Goal: Task Accomplishment & Management: Complete application form

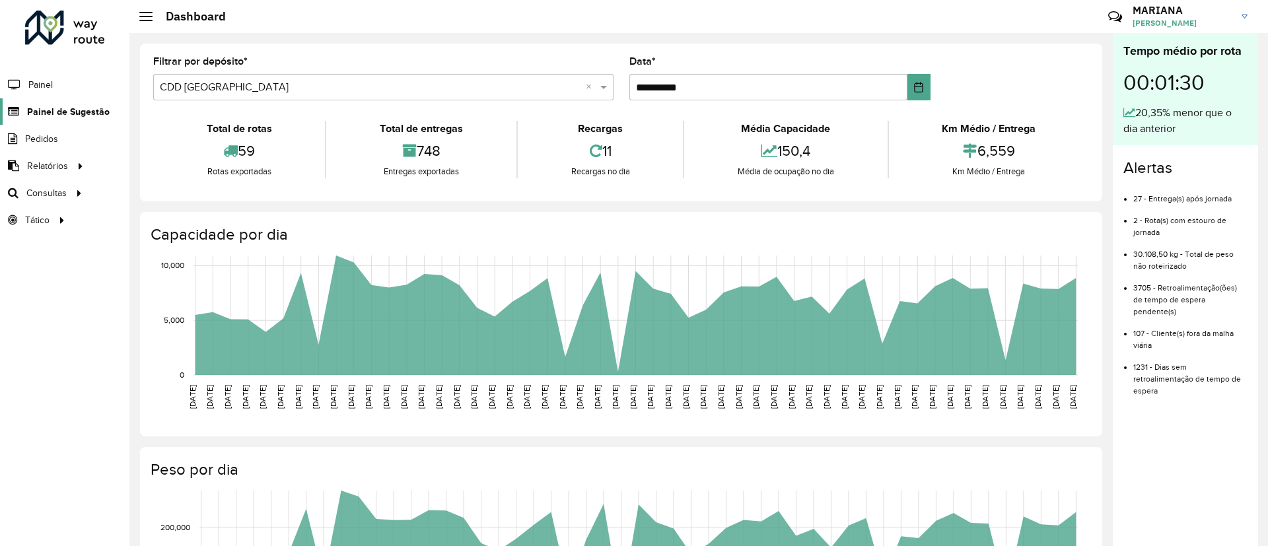
click at [50, 118] on link "Painel de Sugestão" at bounding box center [55, 111] width 110 height 26
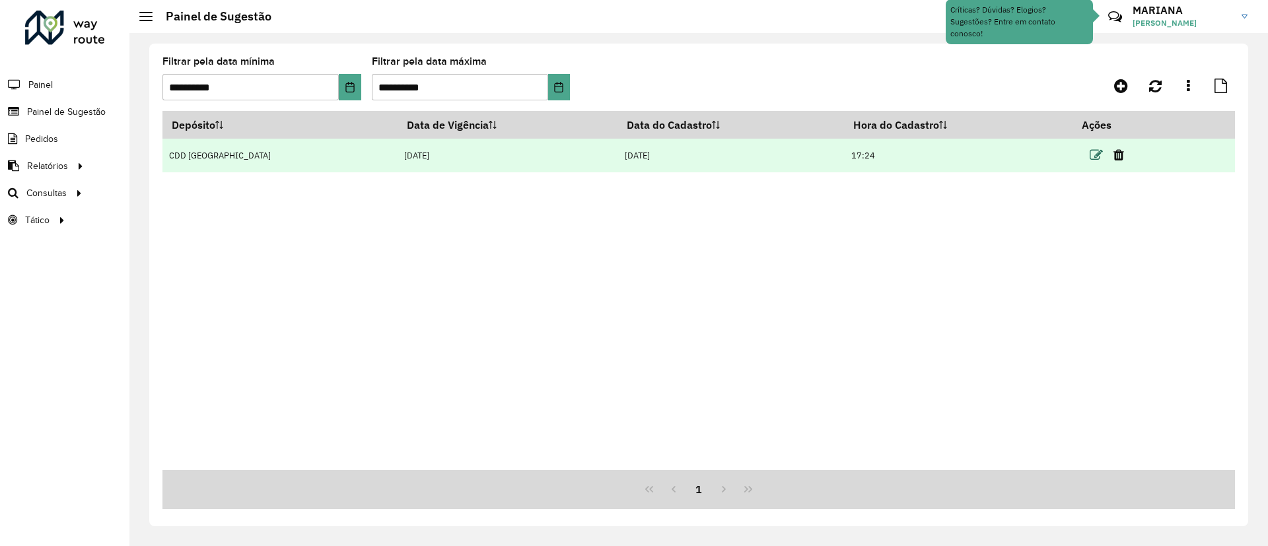
click at [1089, 160] on icon at bounding box center [1095, 155] width 13 height 13
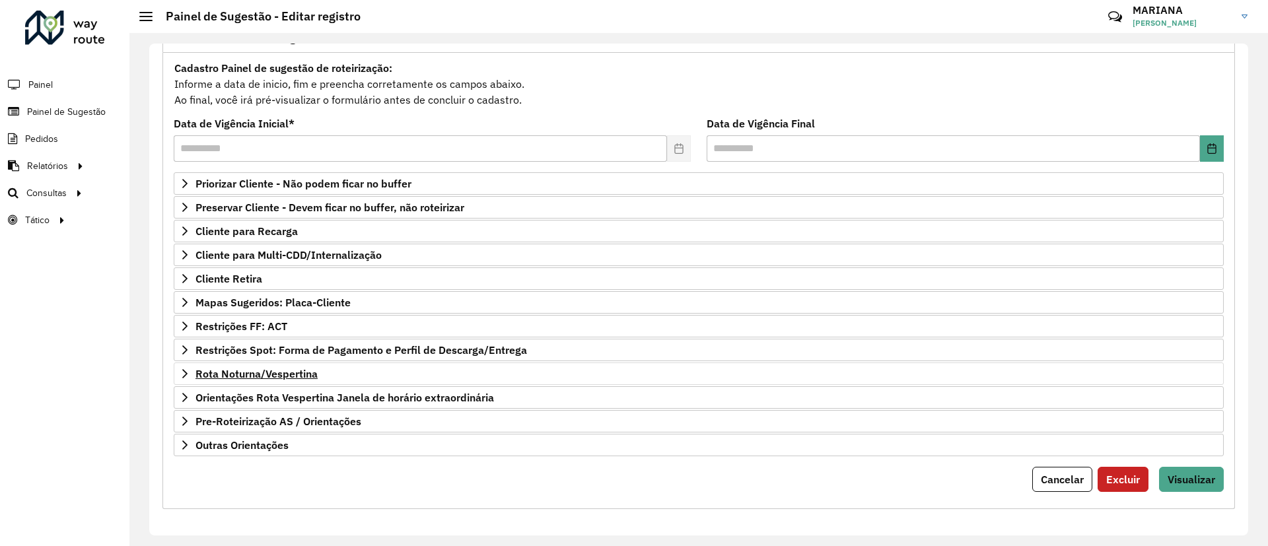
scroll to position [112, 0]
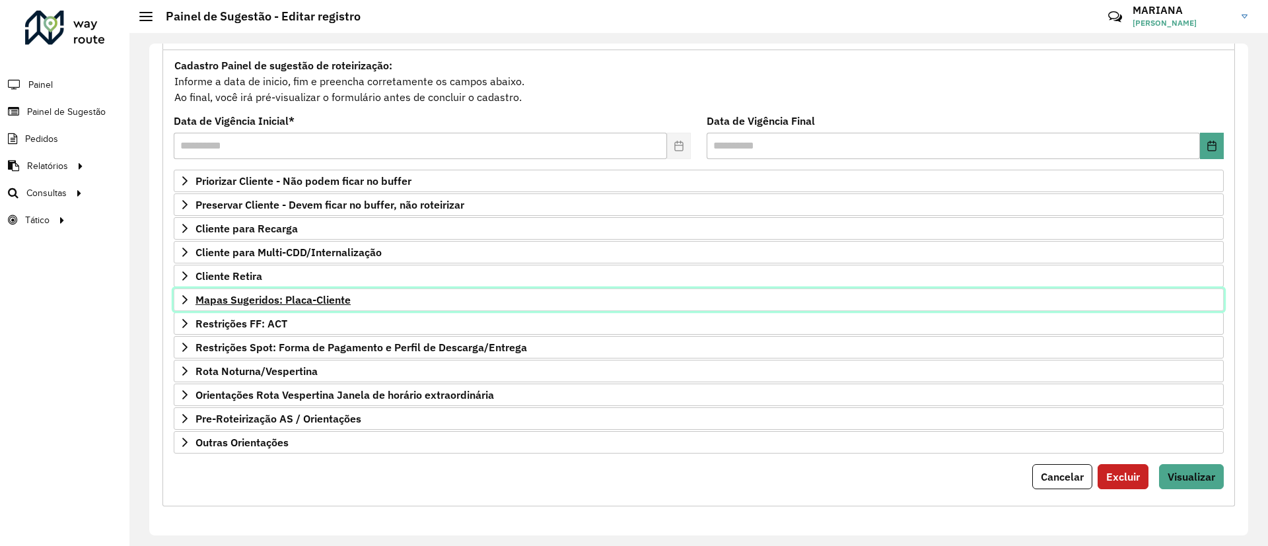
click at [244, 297] on span "Mapas Sugeridos: Placa-Cliente" at bounding box center [272, 299] width 155 height 11
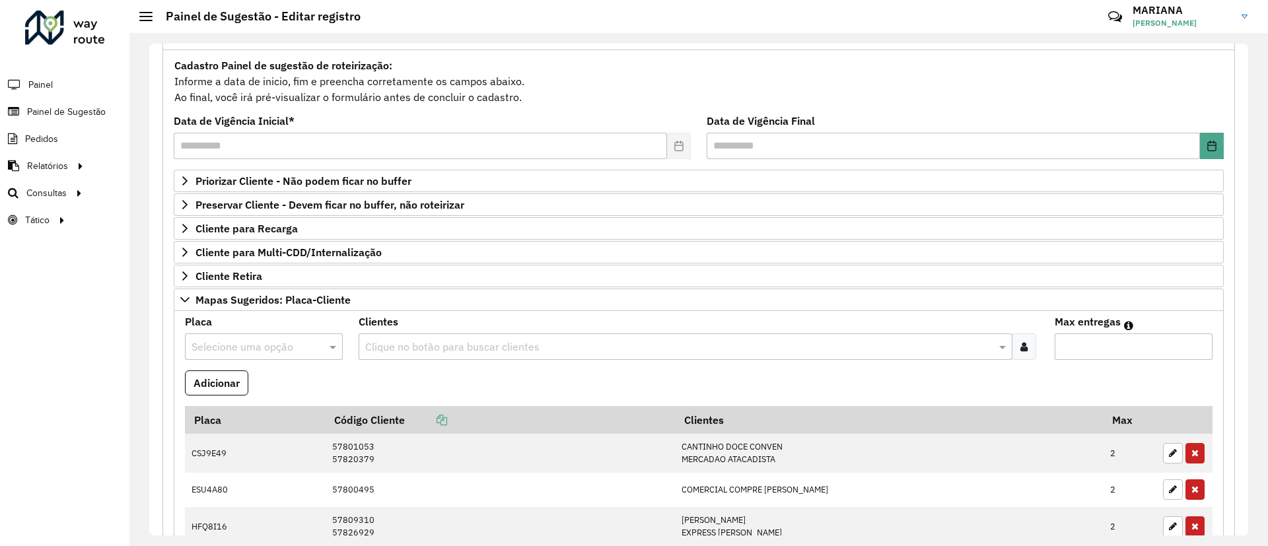
click at [236, 340] on input "text" at bounding box center [250, 347] width 118 height 16
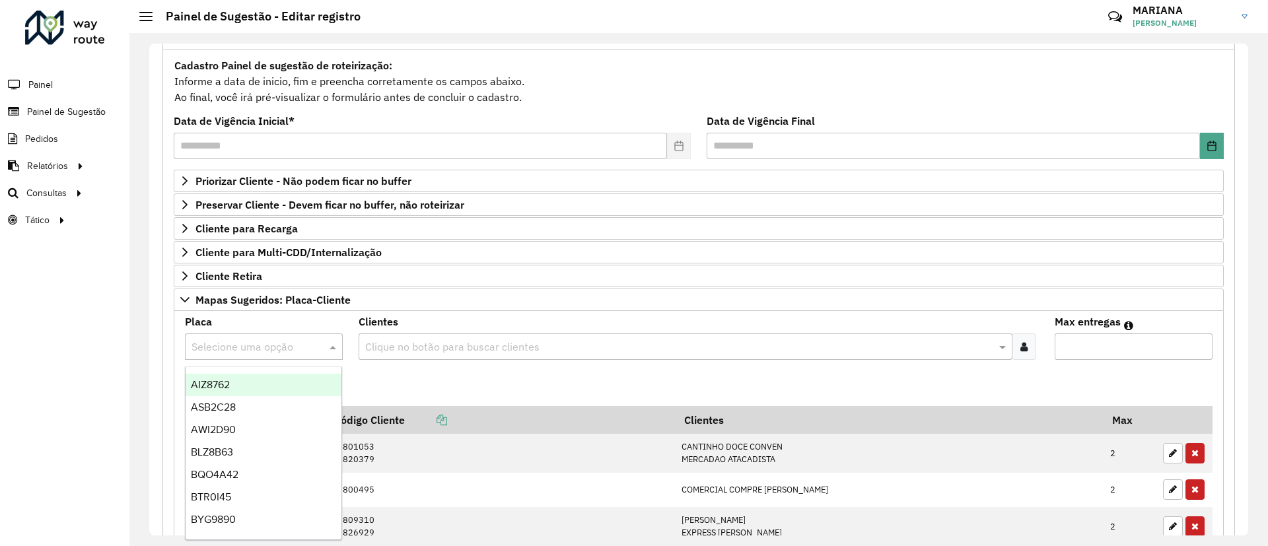
click at [240, 339] on input "text" at bounding box center [250, 347] width 118 height 16
type input "***"
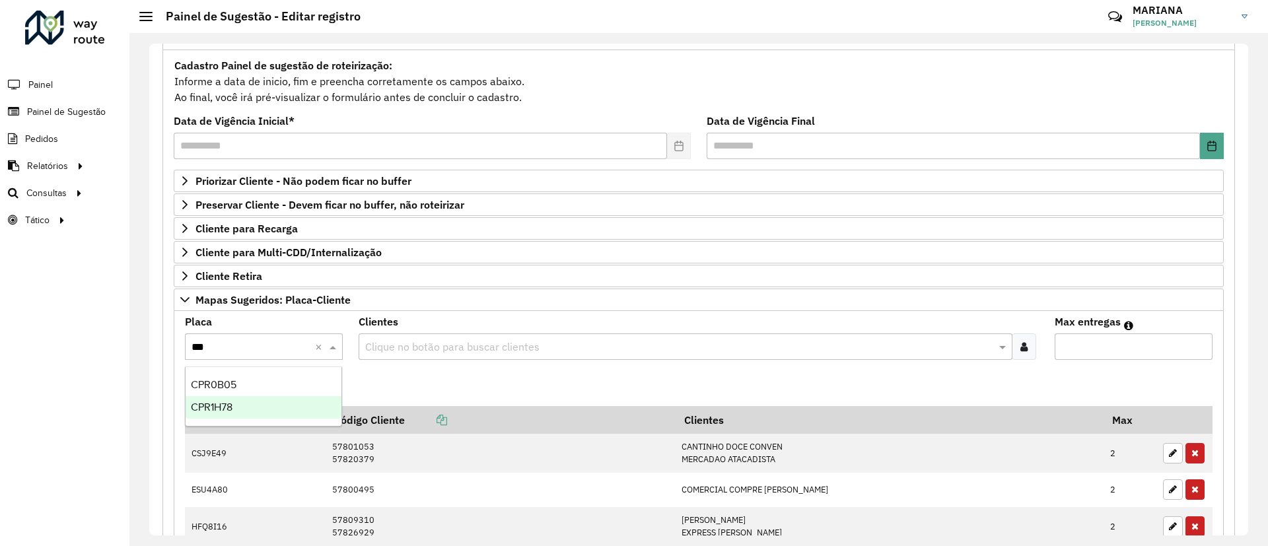
click at [268, 413] on div "CPR1H78" at bounding box center [264, 407] width 156 height 22
click at [440, 331] on div "Clientes Clique no botão para buscar clientes" at bounding box center [698, 338] width 679 height 43
click at [439, 341] on input "text" at bounding box center [678, 347] width 633 height 16
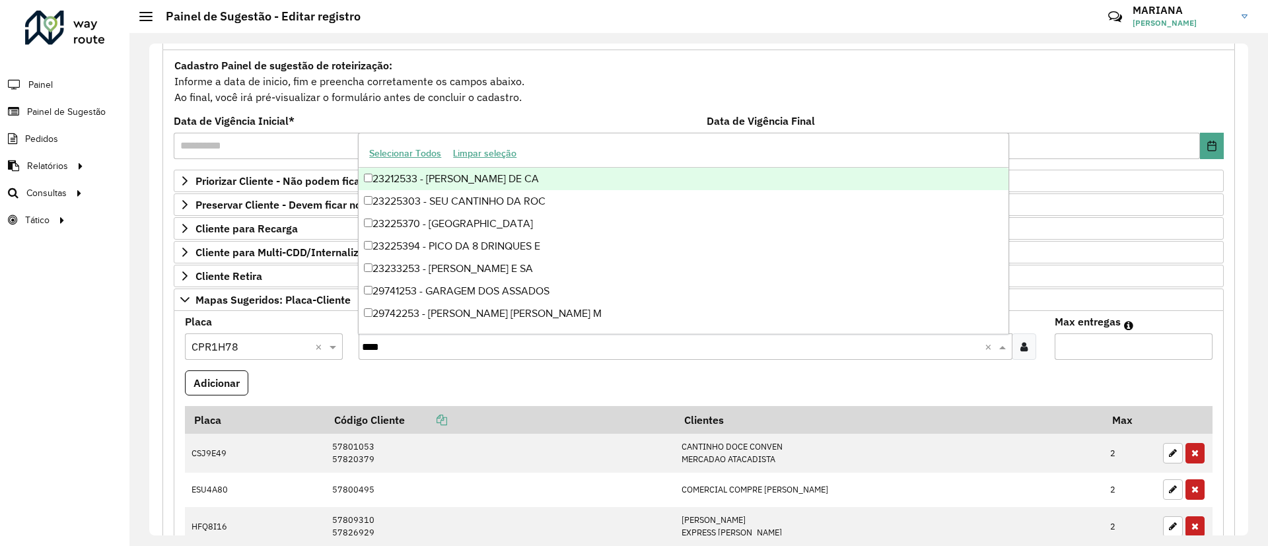
type input "*****"
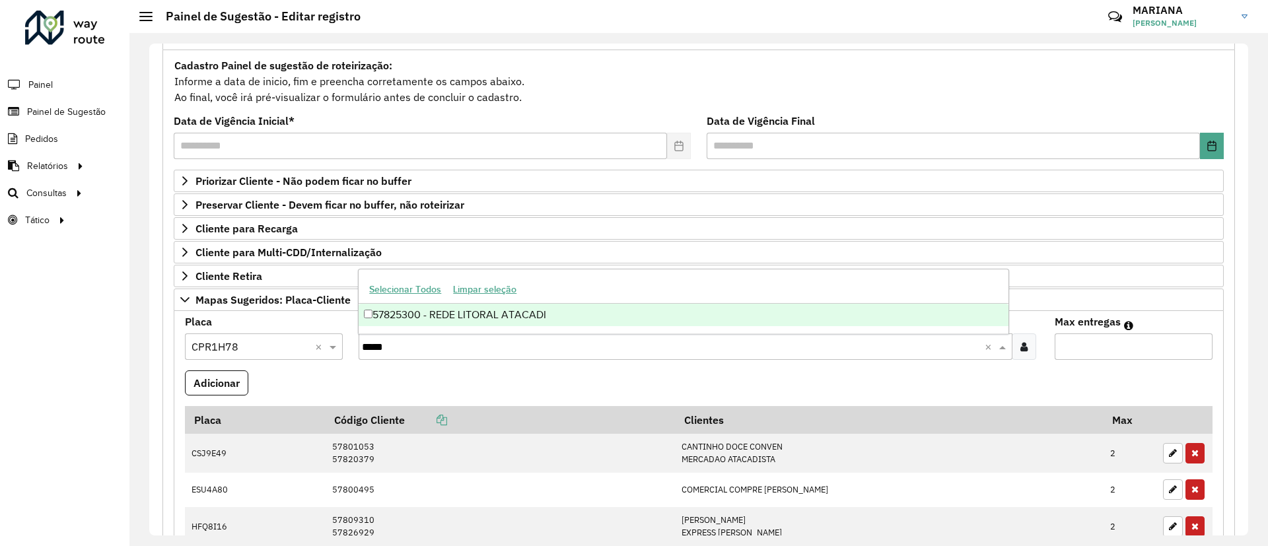
click at [432, 318] on div "57825300 - REDE LITORAL ATACADI" at bounding box center [683, 315] width 649 height 22
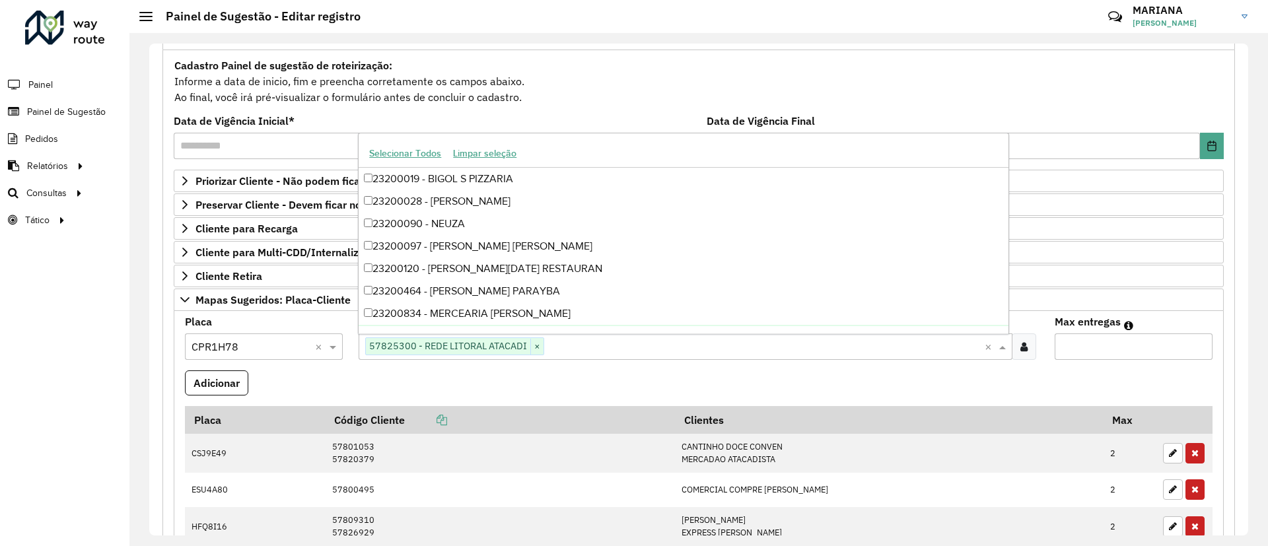
click at [1082, 354] on input "Max entregas" at bounding box center [1133, 346] width 158 height 26
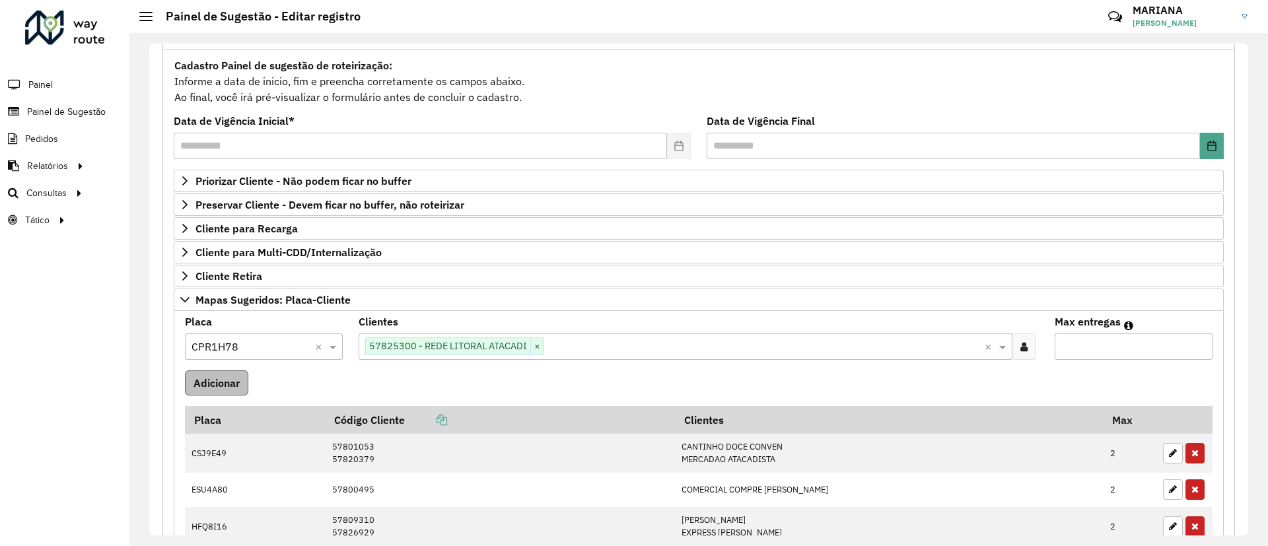
type input "*"
click at [230, 392] on button "Adicionar" at bounding box center [216, 382] width 63 height 25
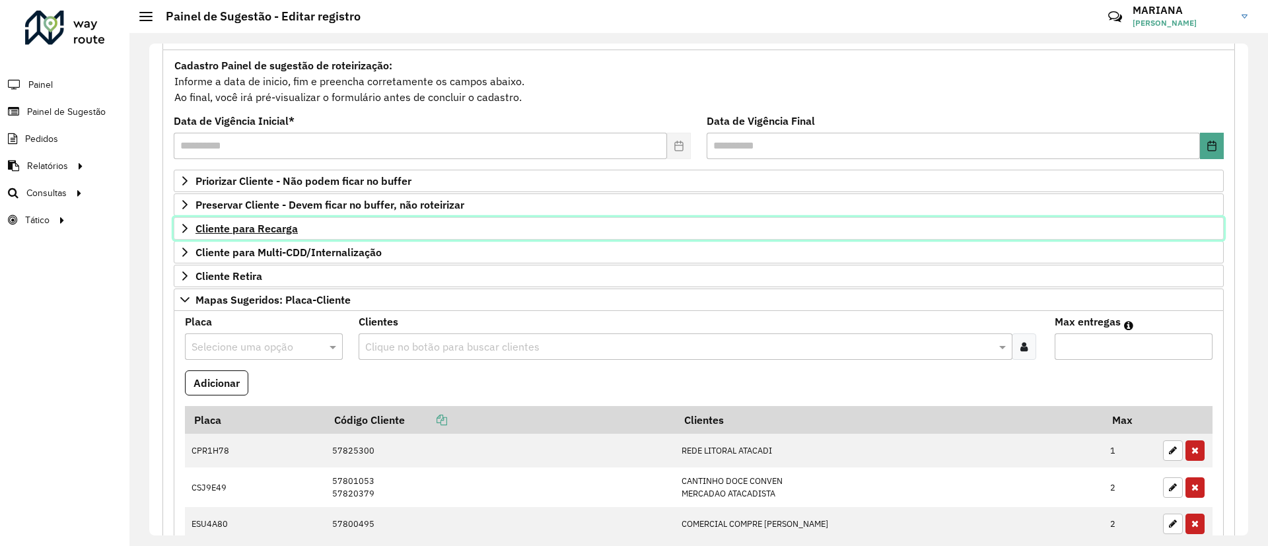
click at [259, 228] on span "Cliente para Recarga" at bounding box center [246, 228] width 102 height 11
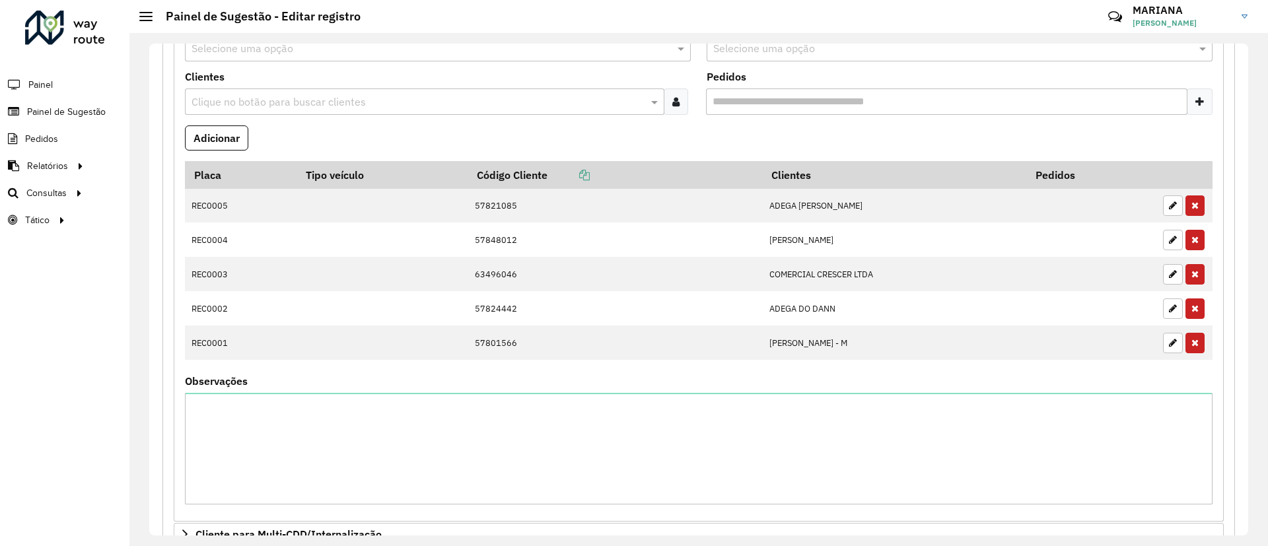
scroll to position [310, 0]
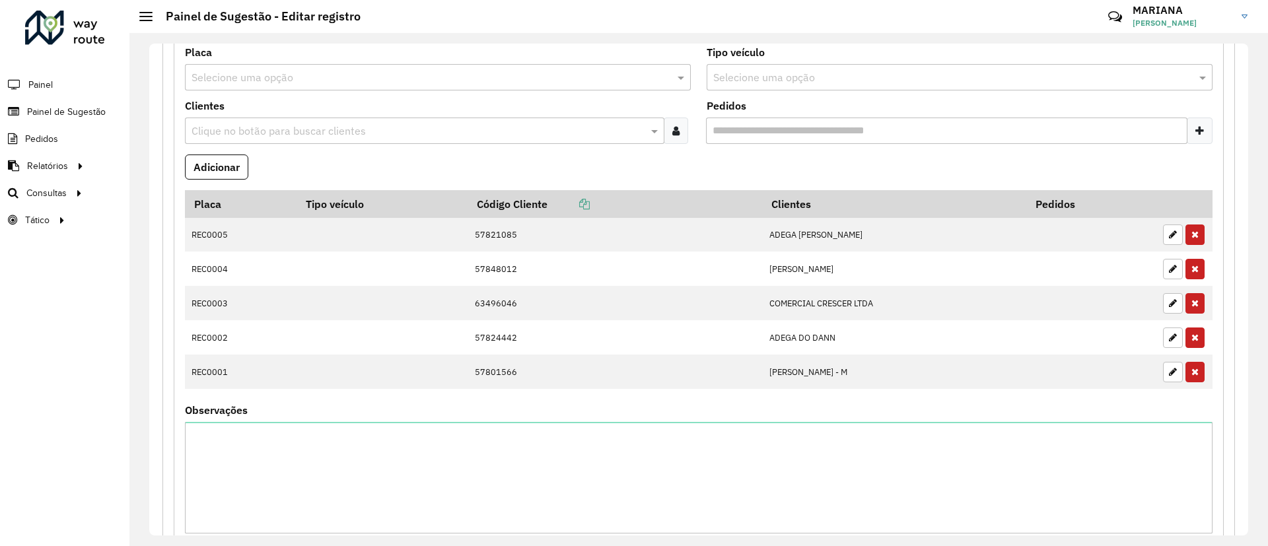
click at [238, 86] on div "Selecione uma opção" at bounding box center [438, 77] width 506 height 26
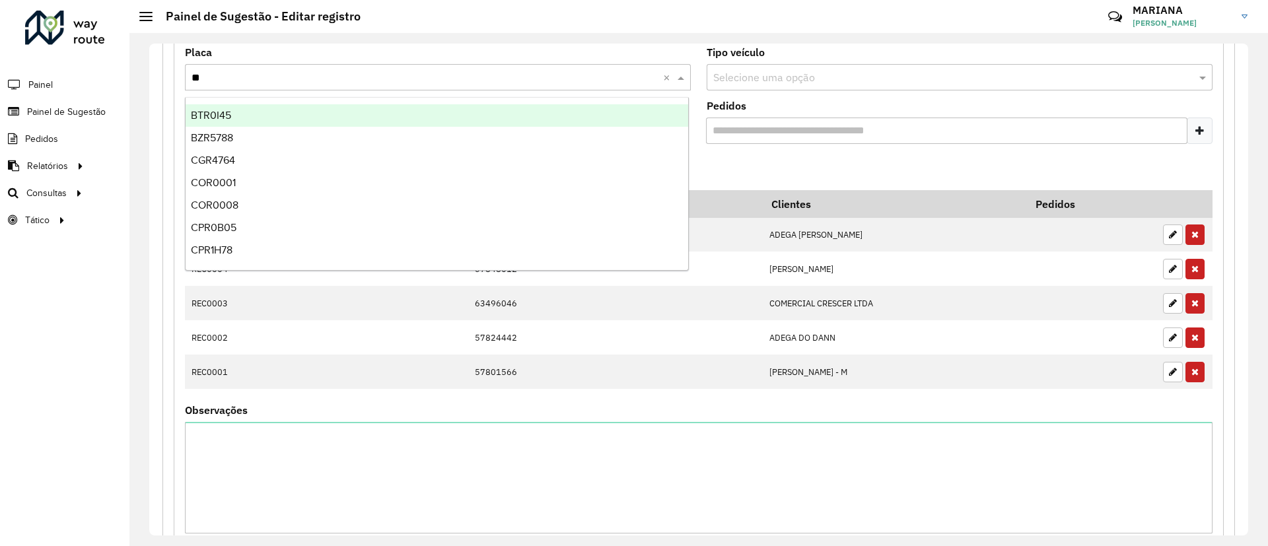
type input "***"
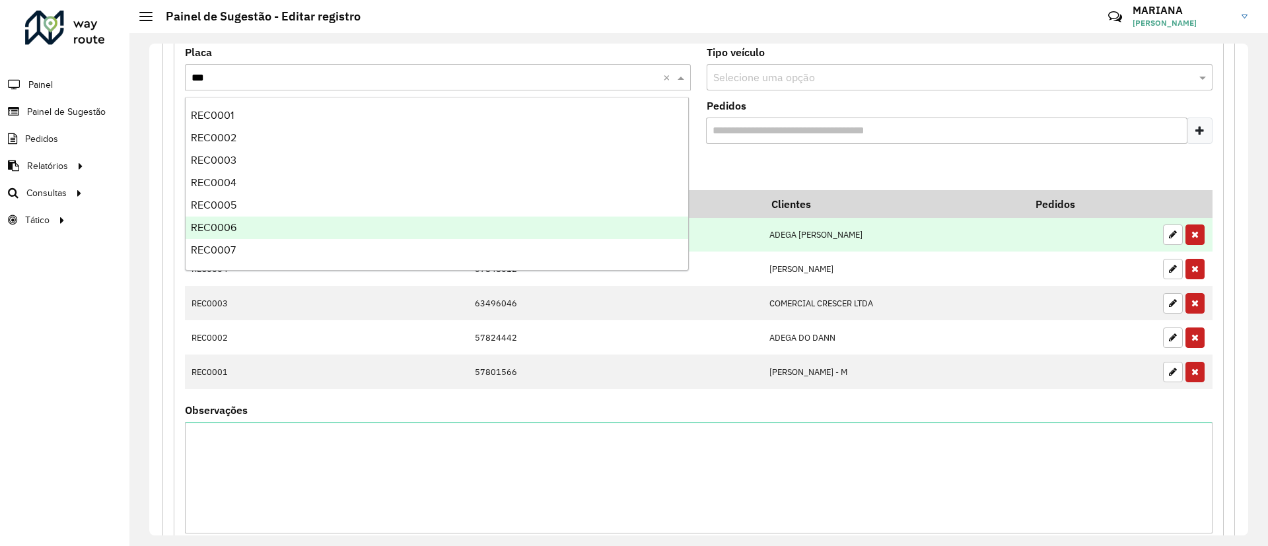
click at [265, 223] on div "REC0006" at bounding box center [437, 228] width 502 height 22
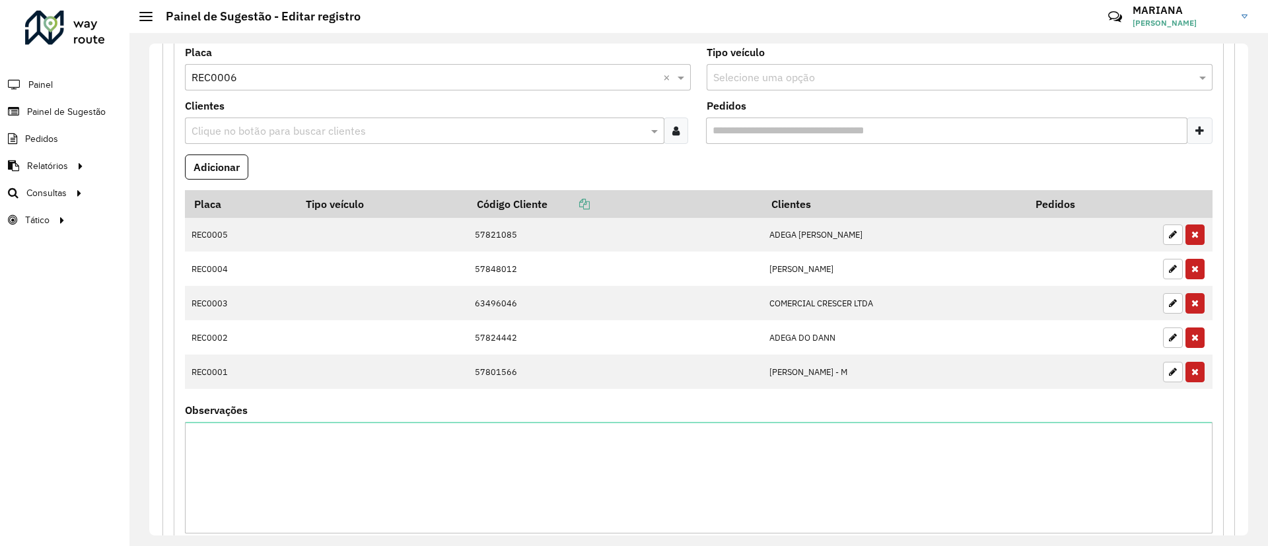
click at [326, 125] on input "text" at bounding box center [418, 131] width 460 height 16
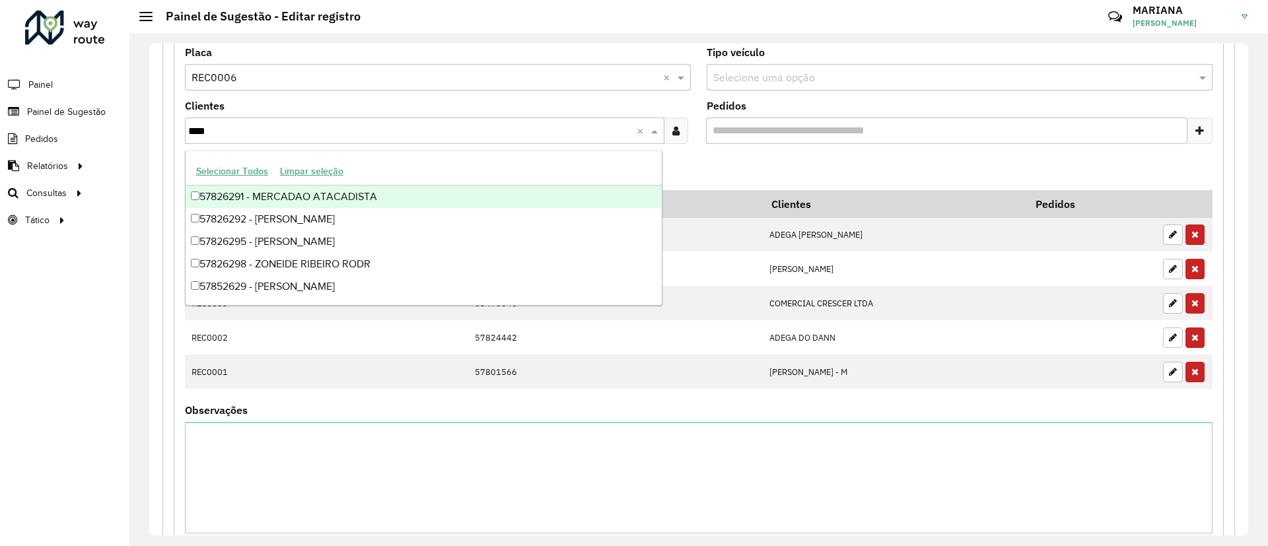
type input "*****"
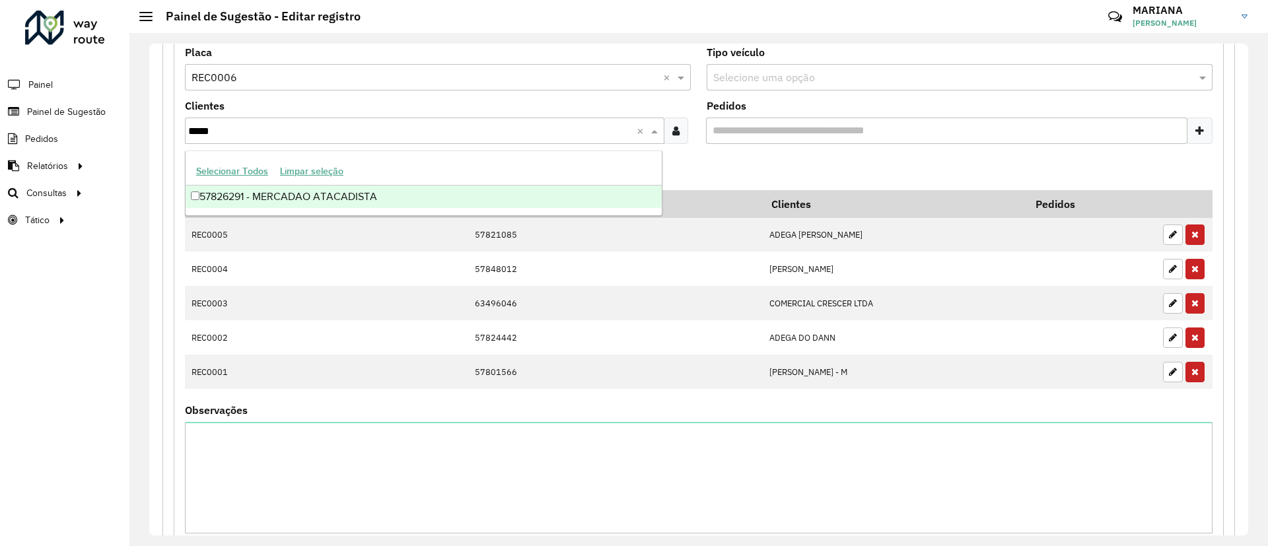
click at [264, 201] on div "57826291 - MERCADAO ATACADISTA" at bounding box center [424, 197] width 476 height 22
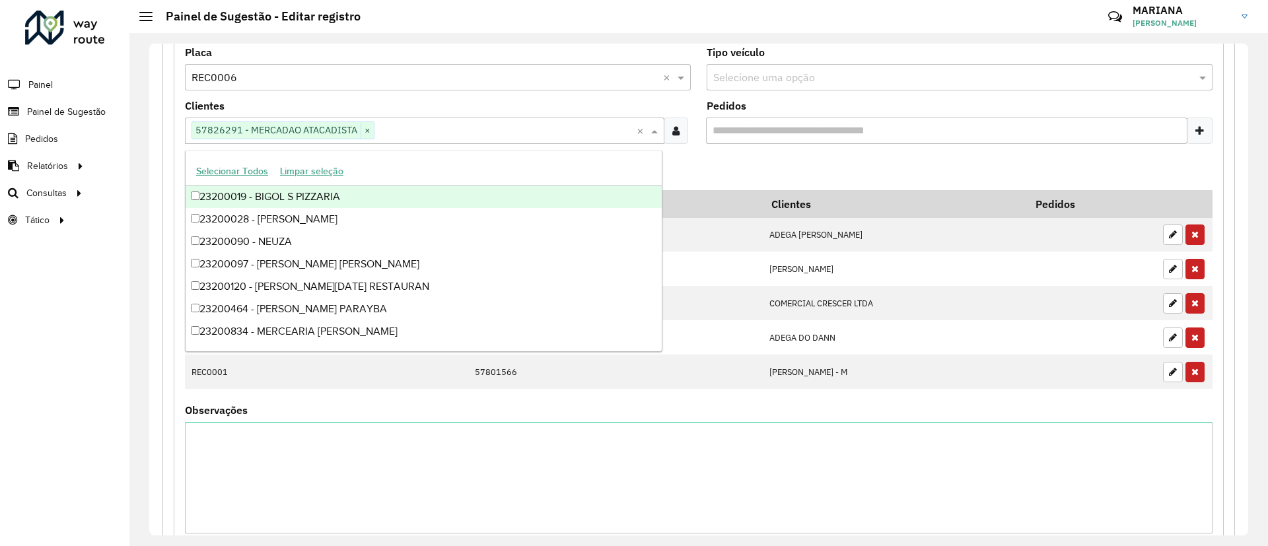
click at [842, 168] on formly-field "Adicionar" at bounding box center [698, 172] width 1043 height 36
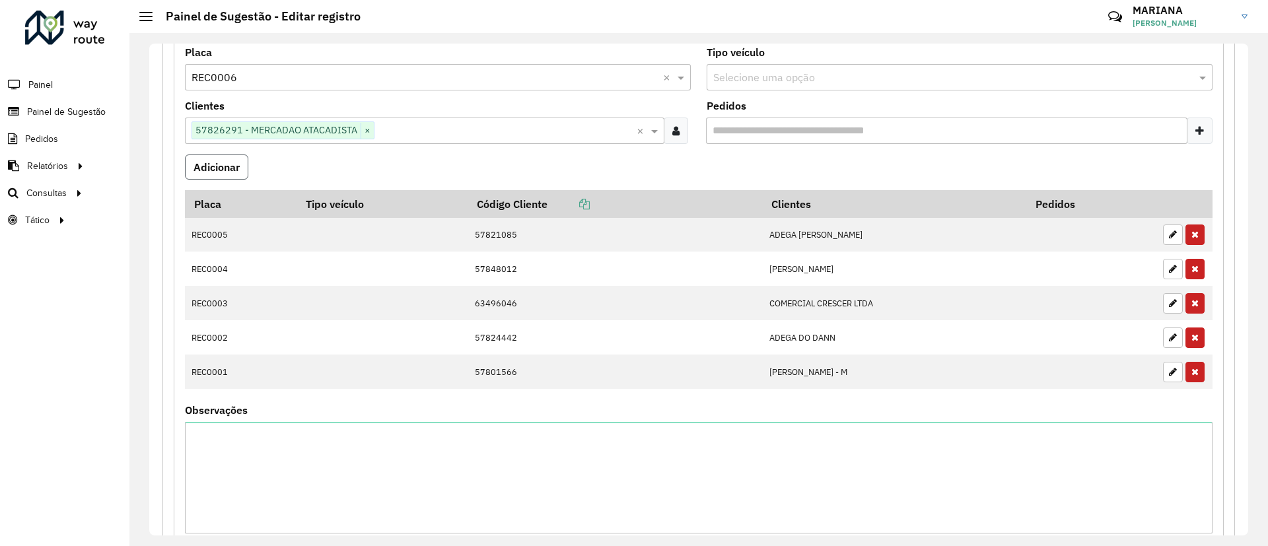
click at [228, 167] on button "Adicionar" at bounding box center [216, 166] width 63 height 25
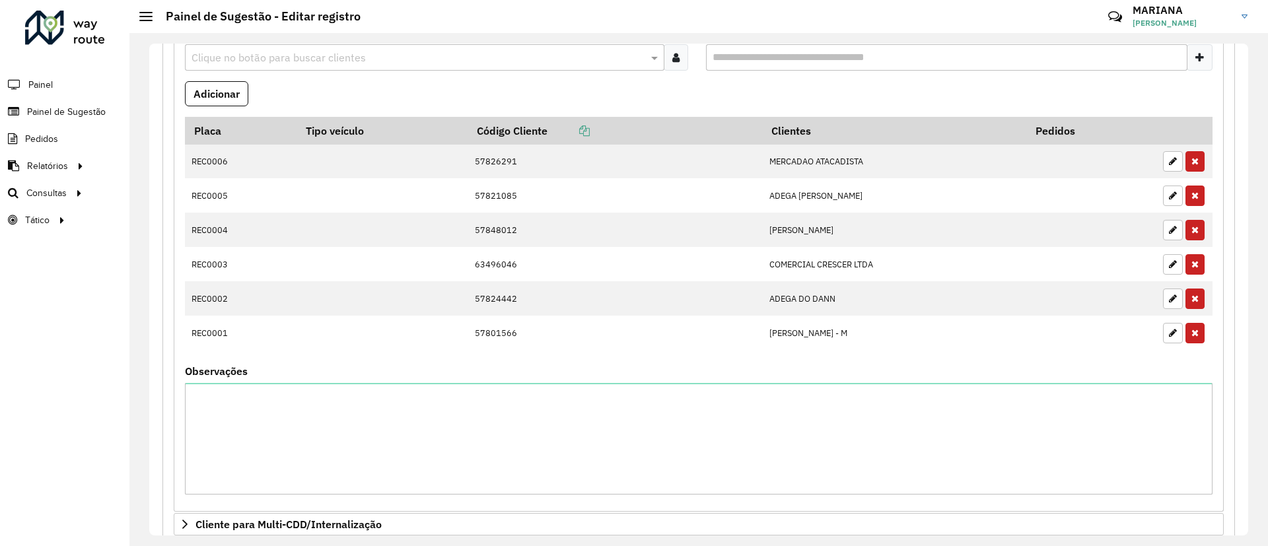
scroll to position [409, 0]
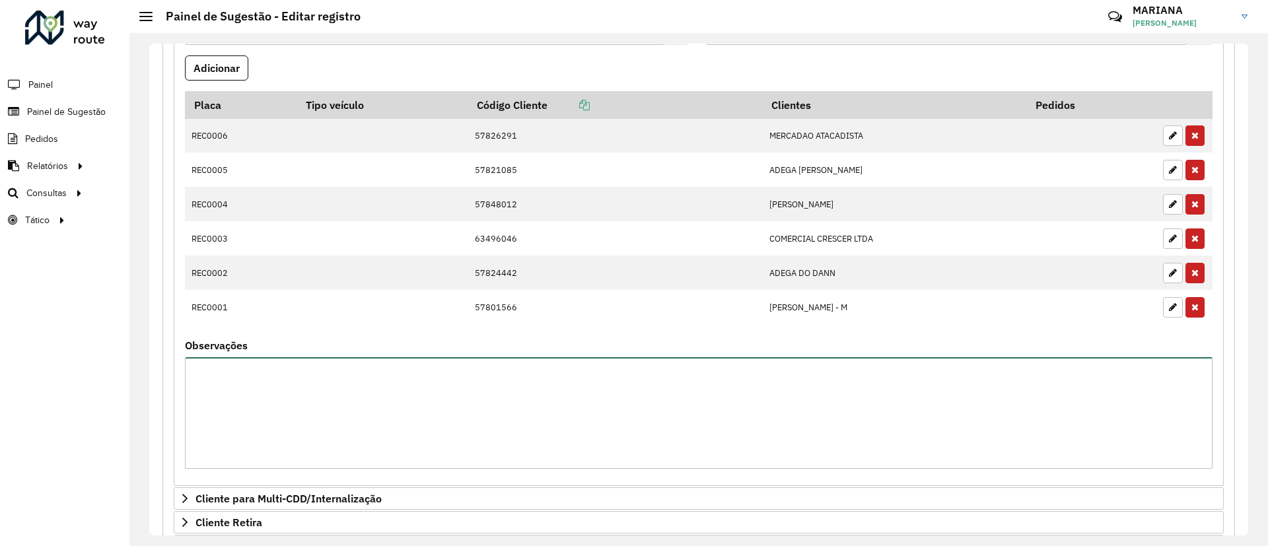
click at [651, 413] on textarea "Observações" at bounding box center [698, 413] width 1027 height 112
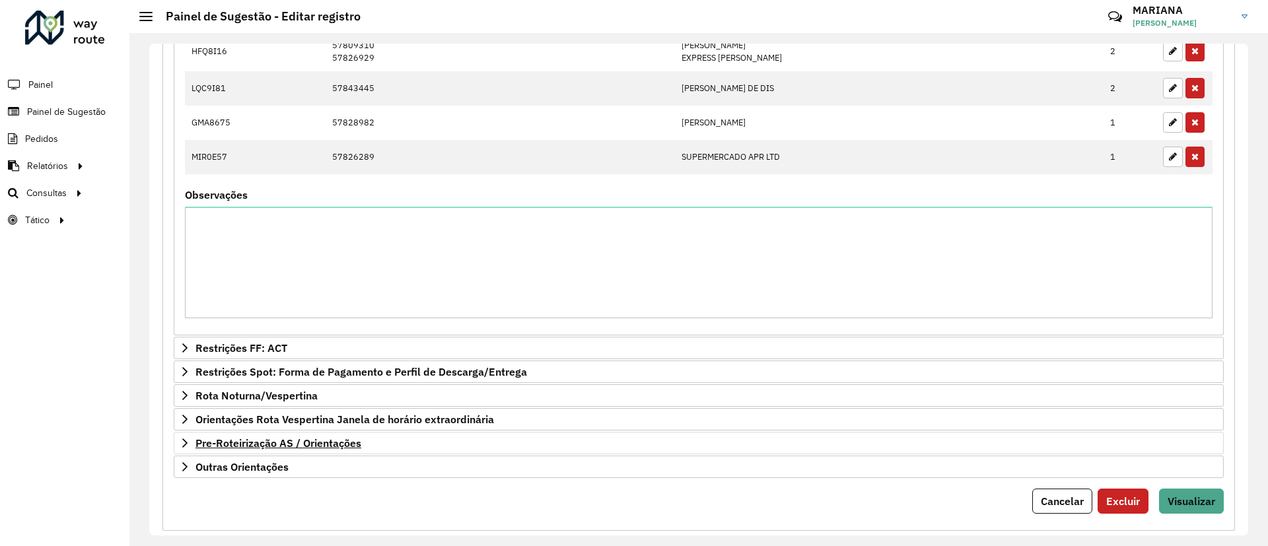
scroll to position [1190, 0]
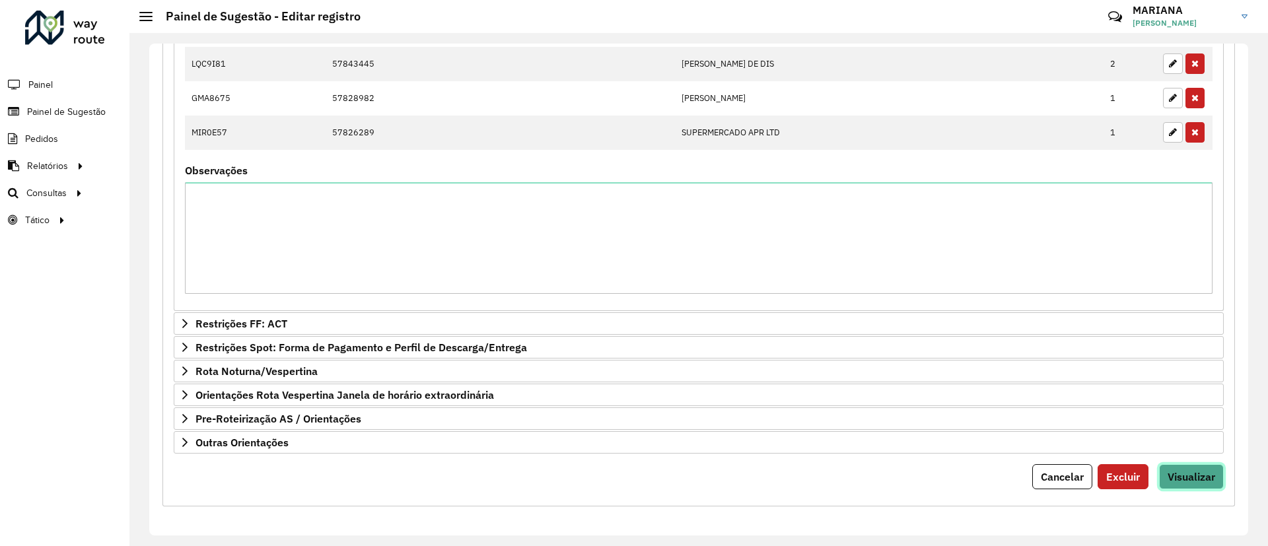
click at [1183, 475] on span "Visualizar" at bounding box center [1191, 476] width 48 height 13
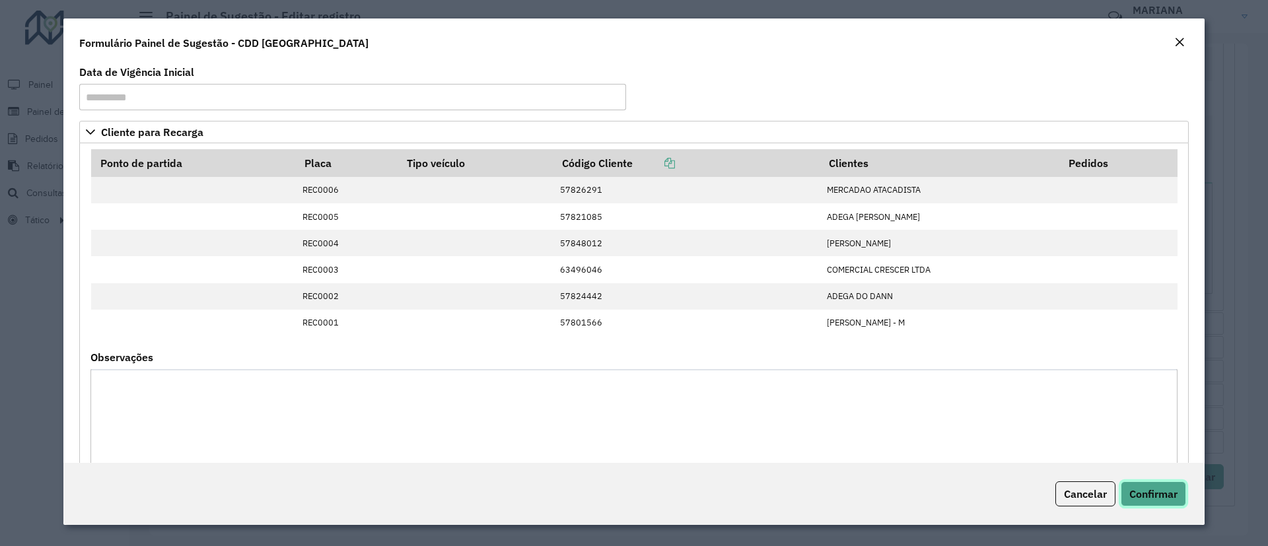
click at [1136, 500] on span "Confirmar" at bounding box center [1153, 493] width 48 height 13
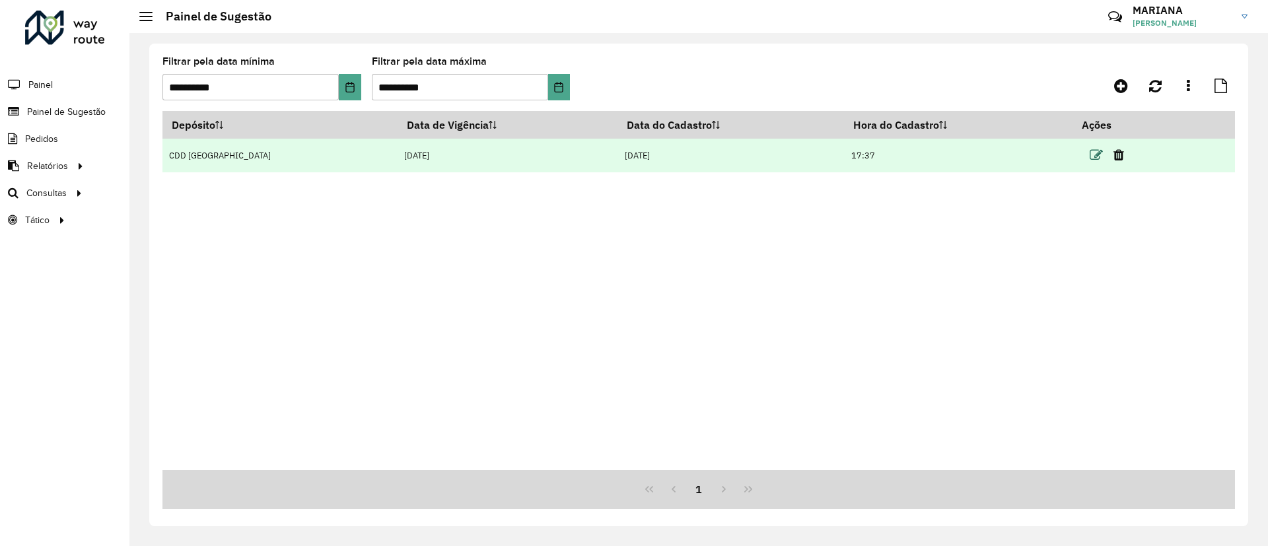
click at [1091, 156] on icon at bounding box center [1095, 155] width 13 height 13
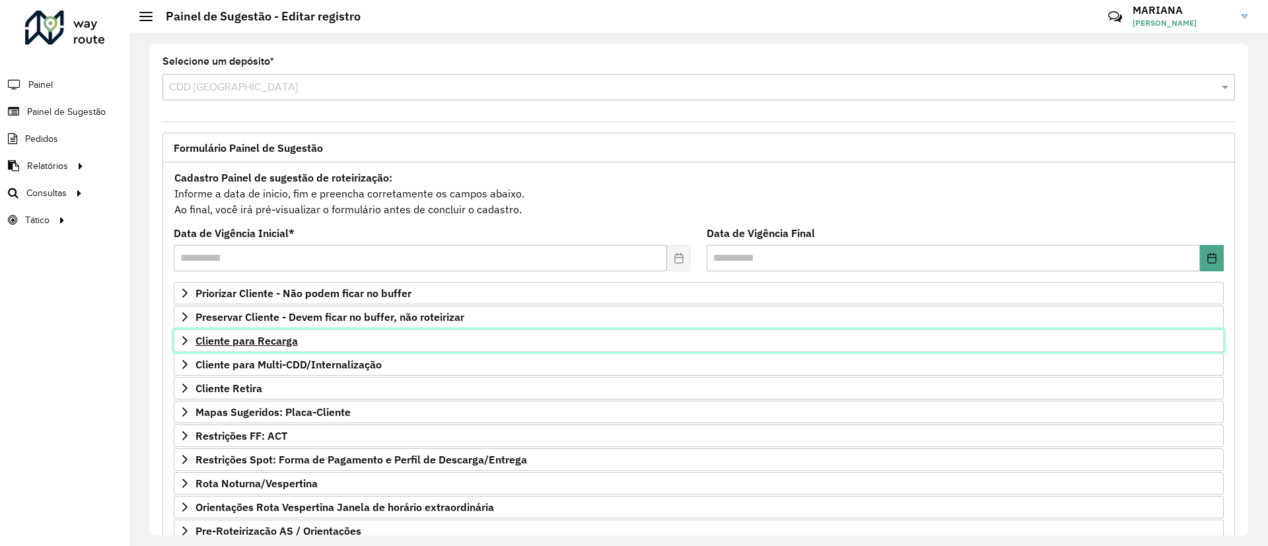
click at [265, 339] on span "Cliente para Recarga" at bounding box center [246, 340] width 102 height 11
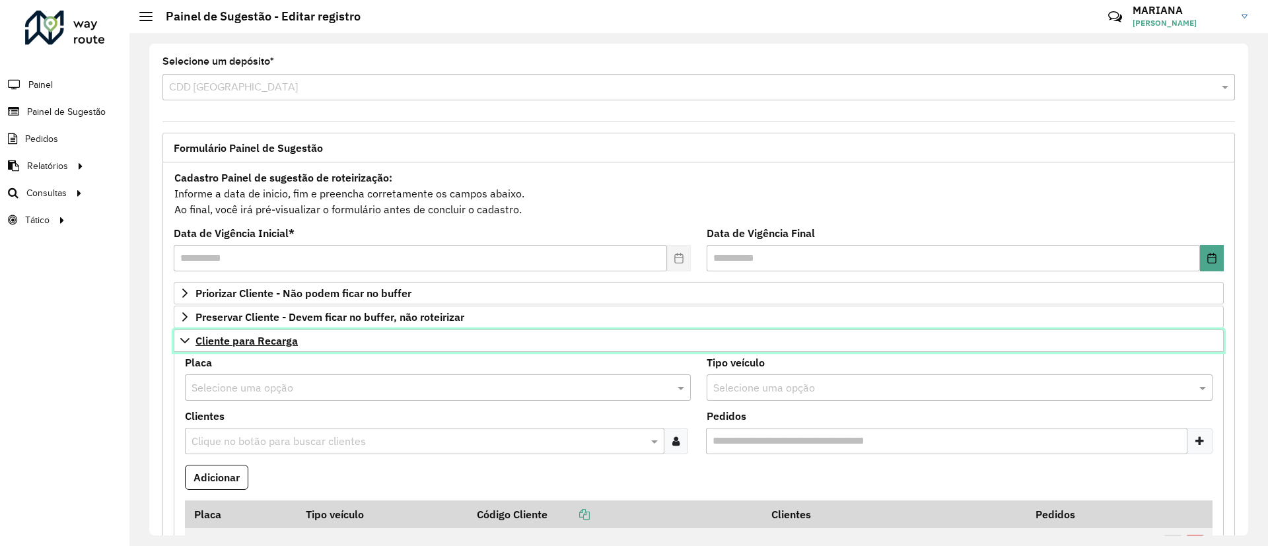
click at [257, 343] on span "Cliente para Recarga" at bounding box center [246, 340] width 102 height 11
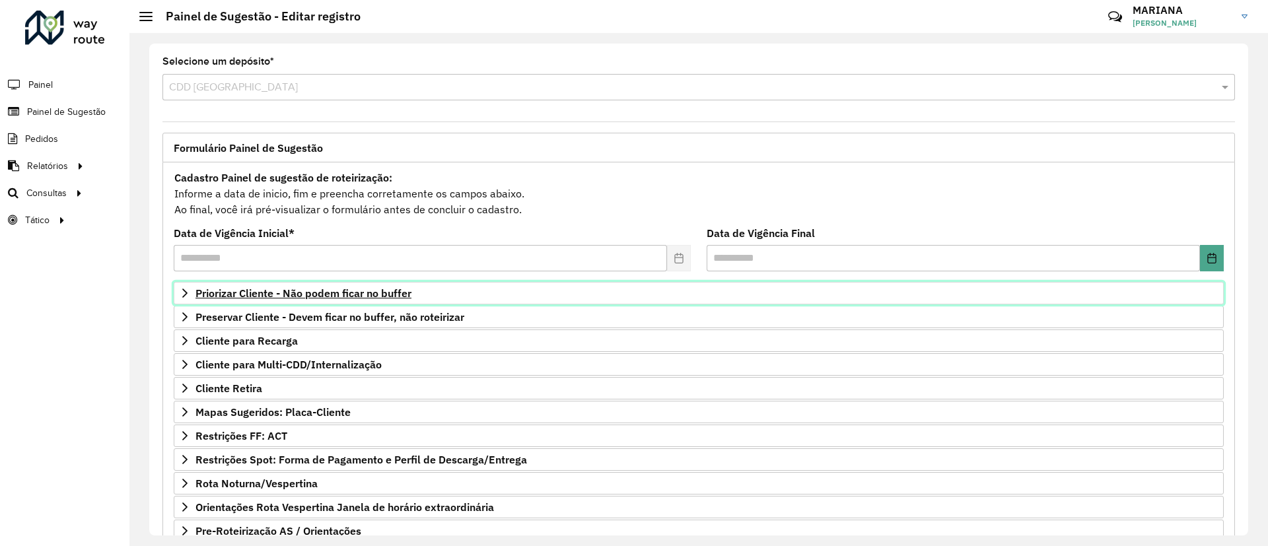
click at [269, 296] on span "Priorizar Cliente - Não podem ficar no buffer" at bounding box center [303, 293] width 216 height 11
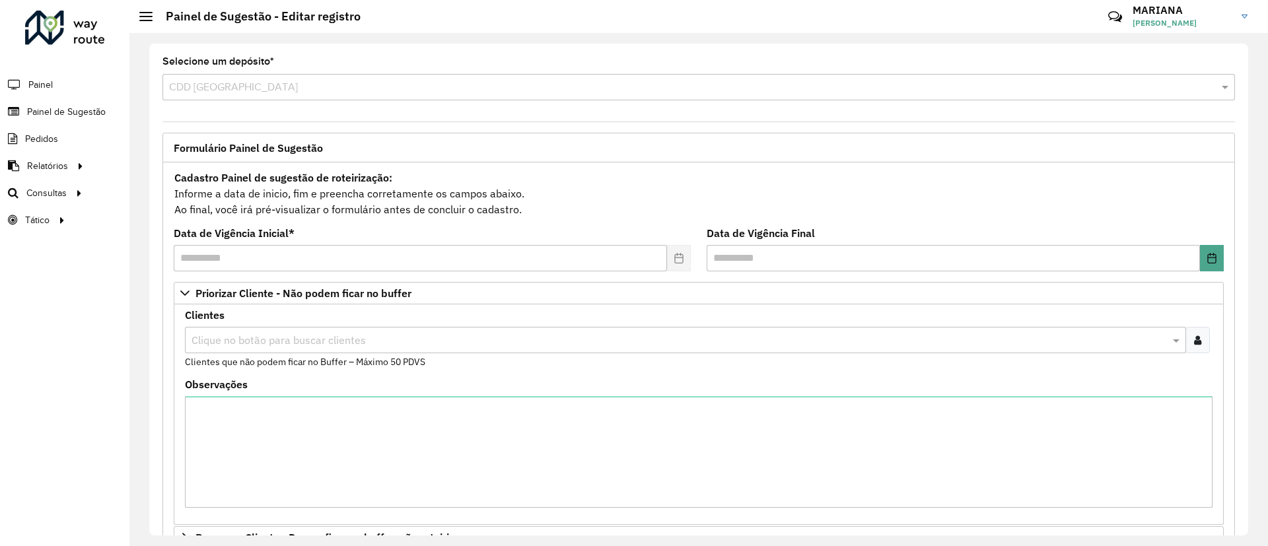
click at [329, 349] on div "Clique no botão para buscar clientes" at bounding box center [685, 340] width 1001 height 26
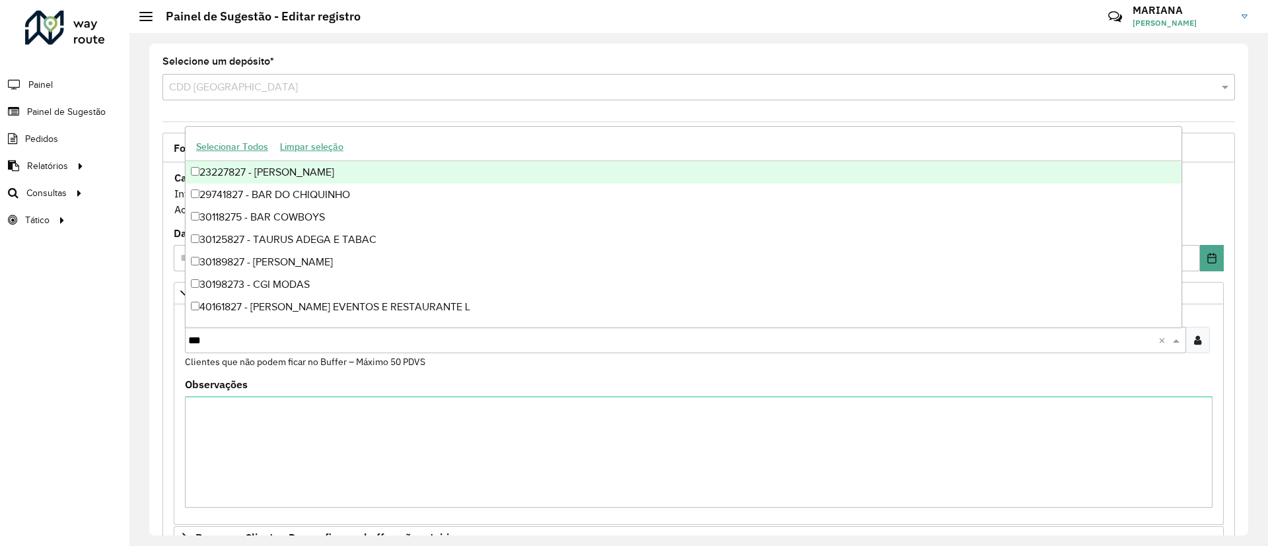
type input "****"
click at [299, 158] on div "Selecionar Todos Limpar seleção" at bounding box center [684, 147] width 996 height 28
click at [302, 164] on div "57808276 - R.D.C. COMERCIO DE G" at bounding box center [684, 172] width 996 height 22
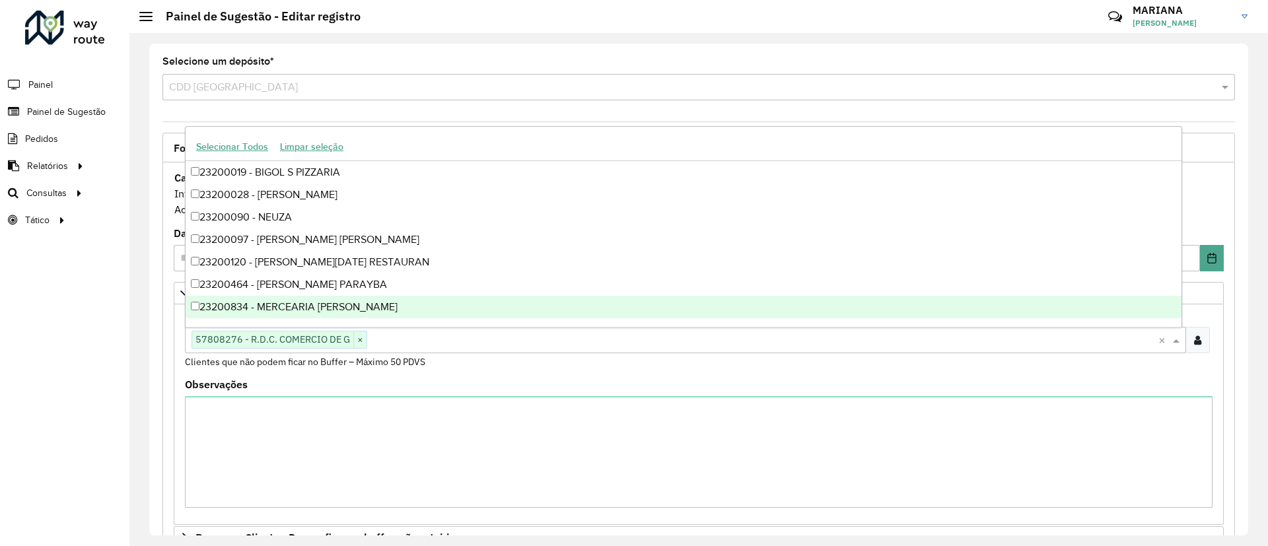
click at [1232, 410] on div "**********" at bounding box center [698, 486] width 1088 height 706
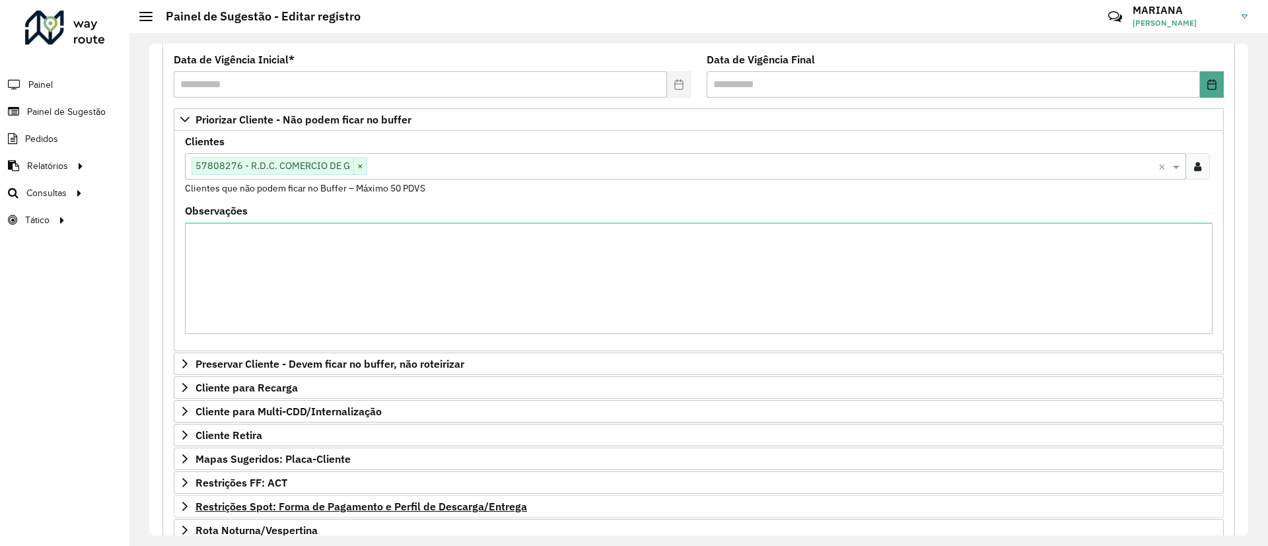
scroll to position [333, 0]
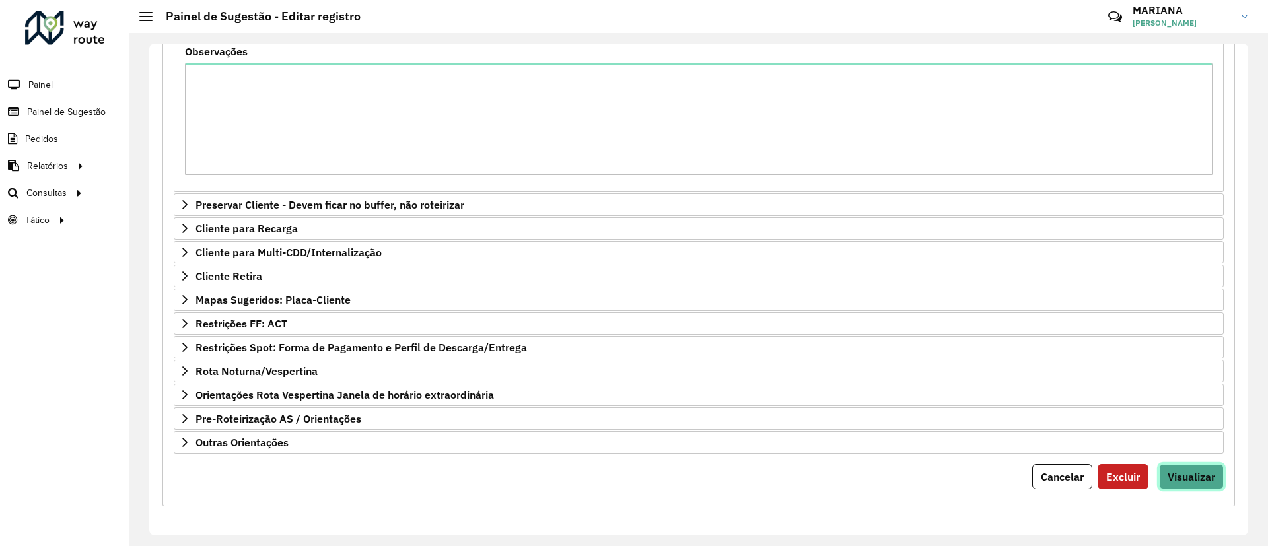
click at [1213, 465] on button "Visualizar" at bounding box center [1191, 476] width 65 height 25
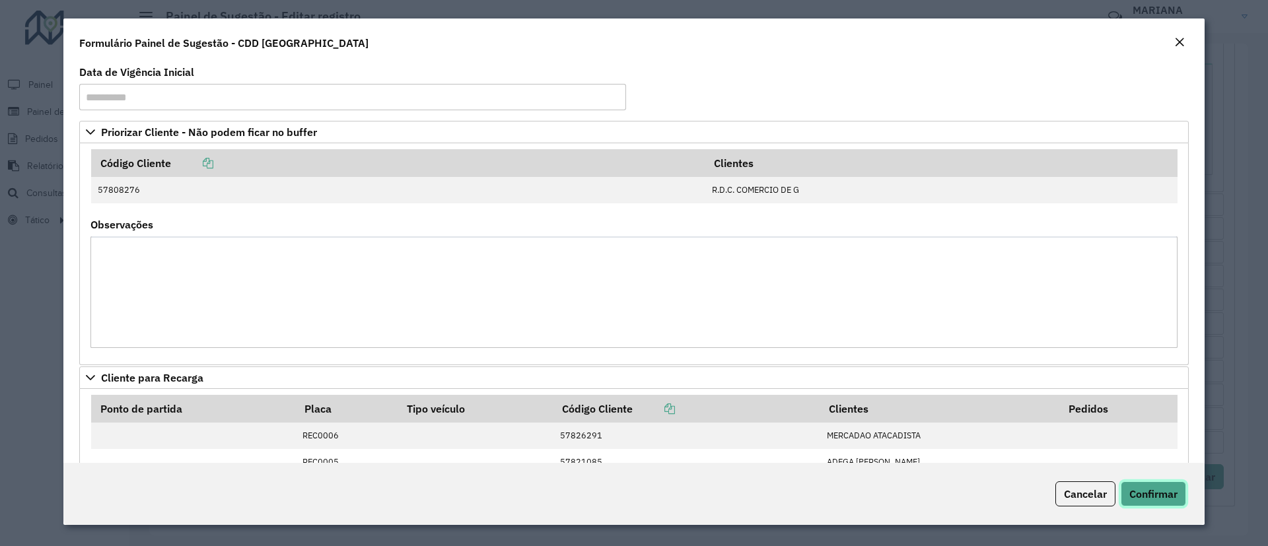
click at [1166, 495] on span "Confirmar" at bounding box center [1153, 493] width 48 height 13
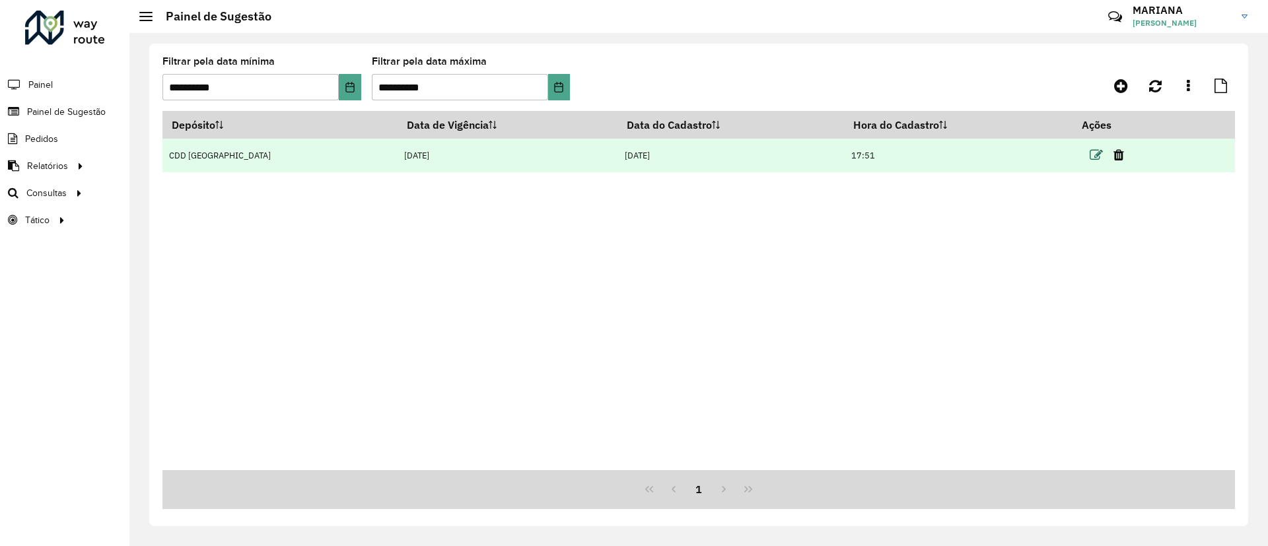
click at [1089, 153] on icon at bounding box center [1095, 155] width 13 height 13
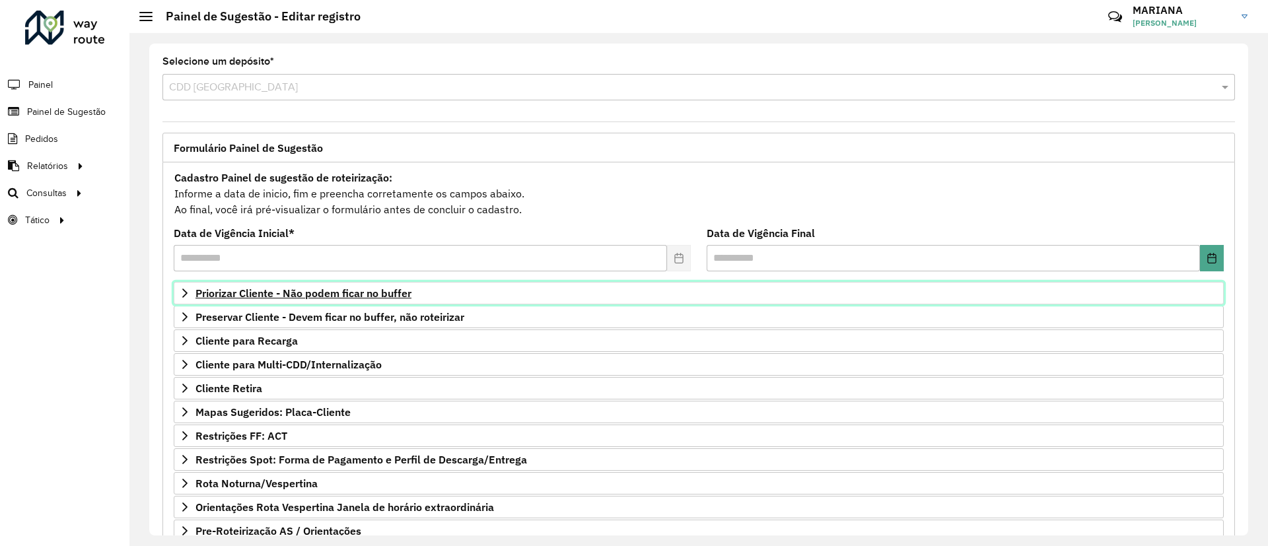
click at [269, 298] on span "Priorizar Cliente - Não podem ficar no buffer" at bounding box center [303, 293] width 216 height 11
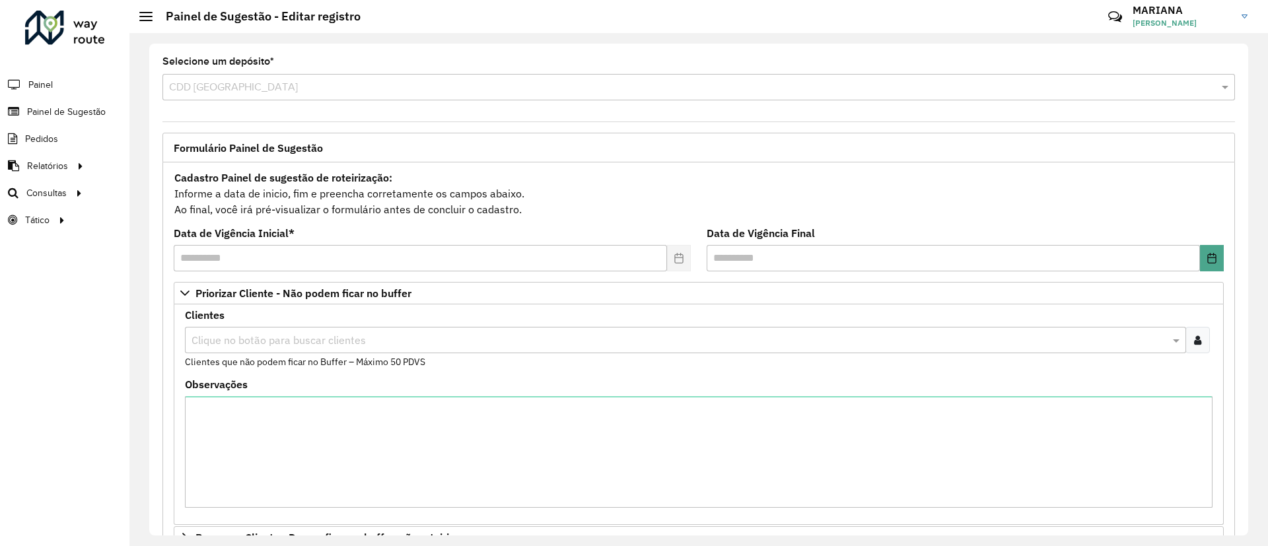
click at [328, 338] on input "text" at bounding box center [678, 341] width 981 height 16
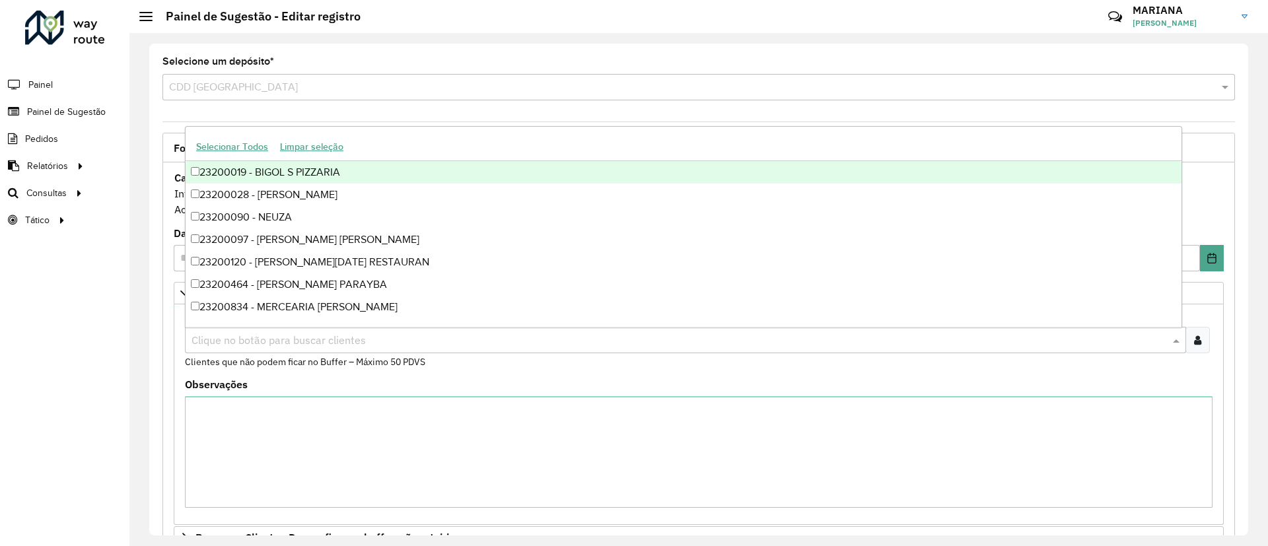
paste input "*****"
type input "*****"
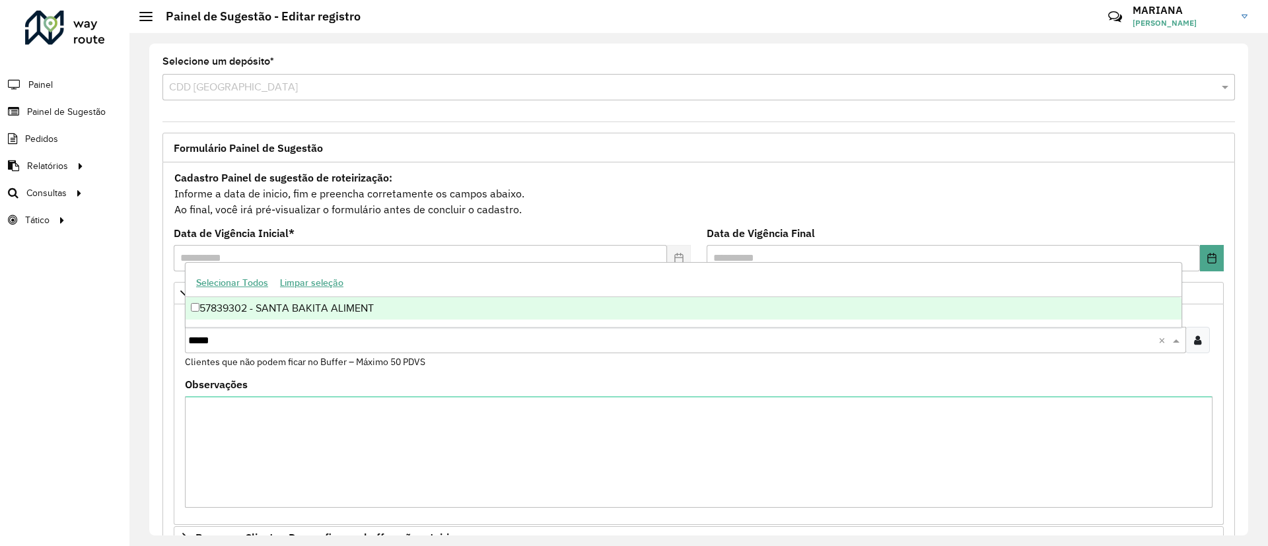
click at [318, 312] on div "57839302 - SANTA BAKITA ALIMENT" at bounding box center [684, 308] width 996 height 22
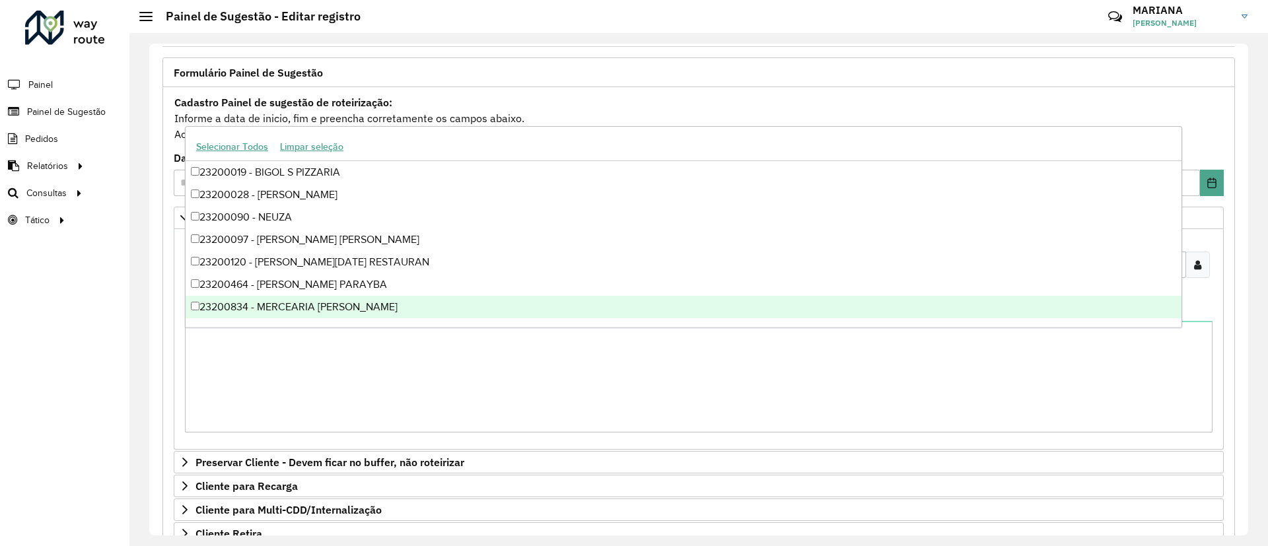
scroll to position [198, 0]
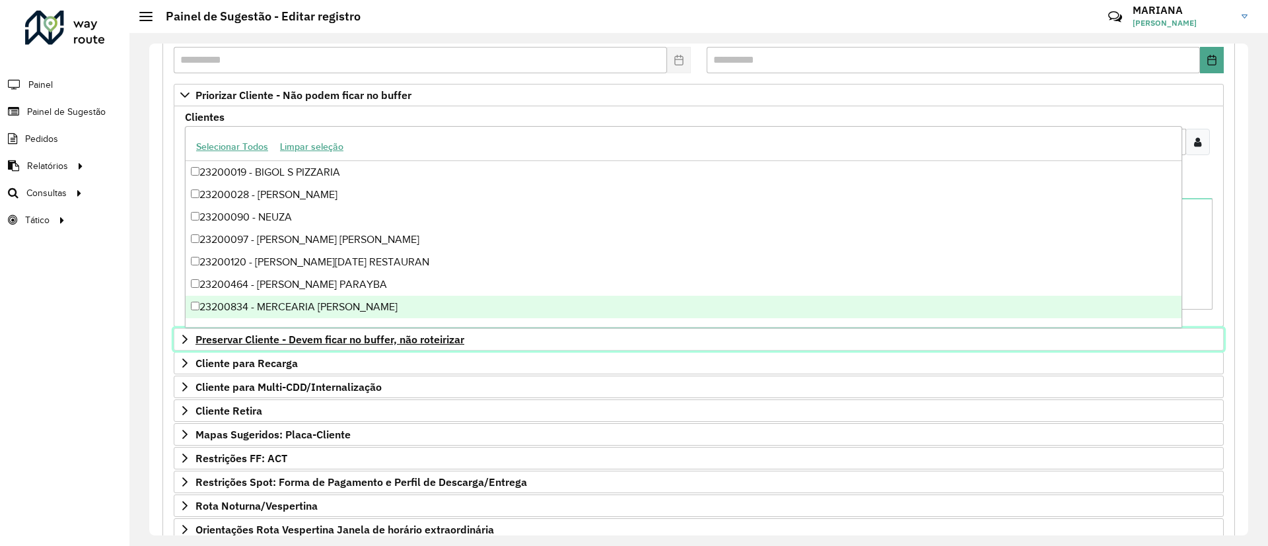
click at [272, 335] on span "Preservar Cliente - Devem ficar no buffer, não roteirizar" at bounding box center [329, 339] width 269 height 11
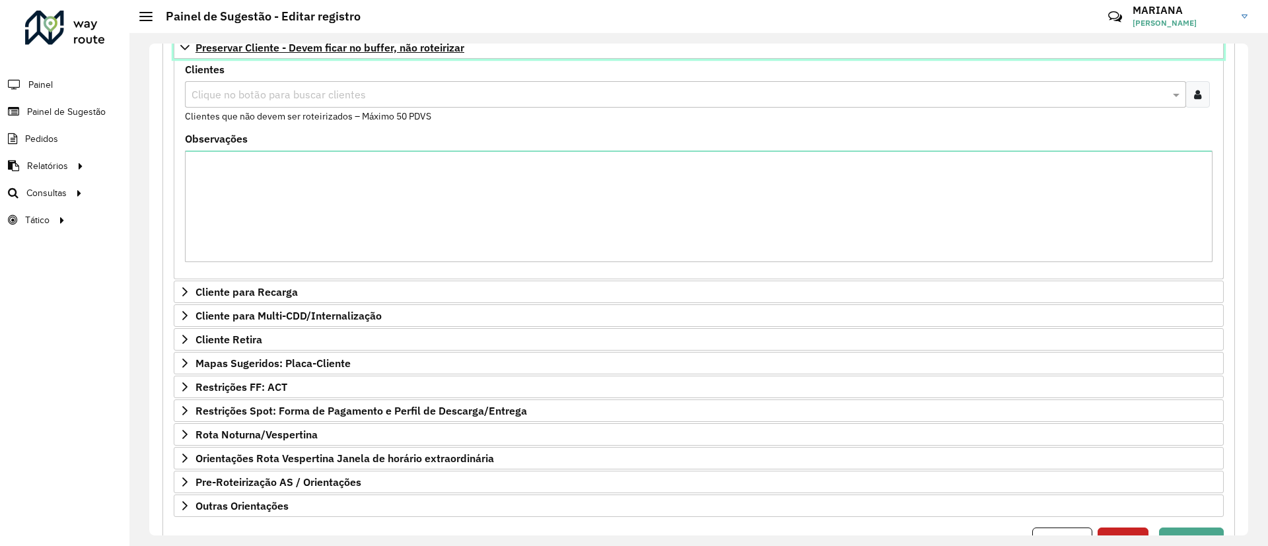
scroll to position [495, 0]
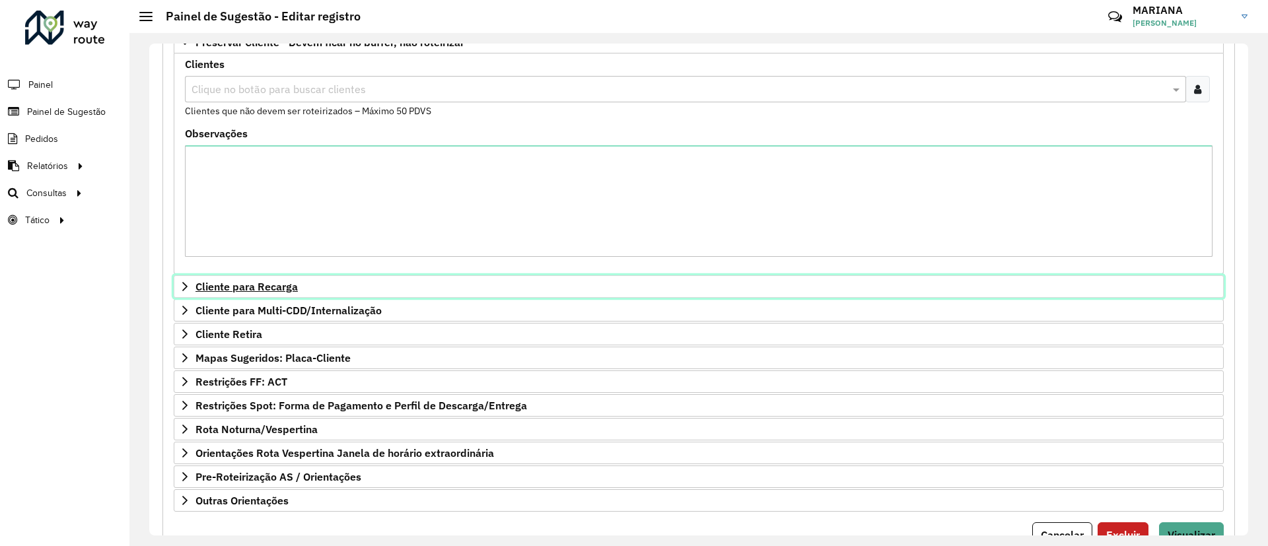
click at [273, 289] on span "Cliente para Recarga" at bounding box center [246, 286] width 102 height 11
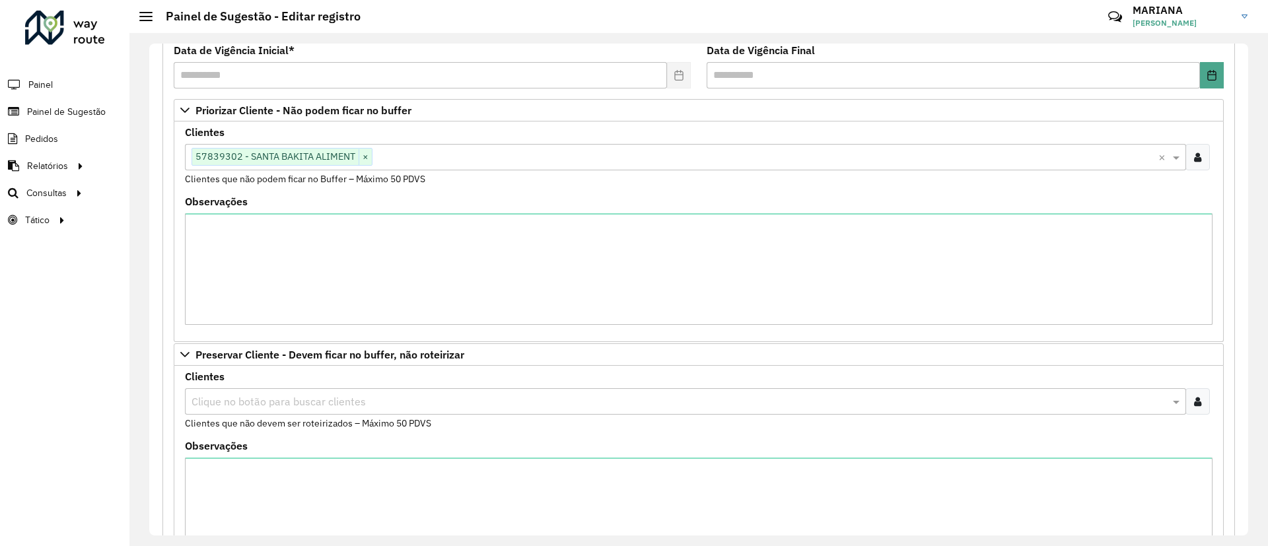
scroll to position [198, 0]
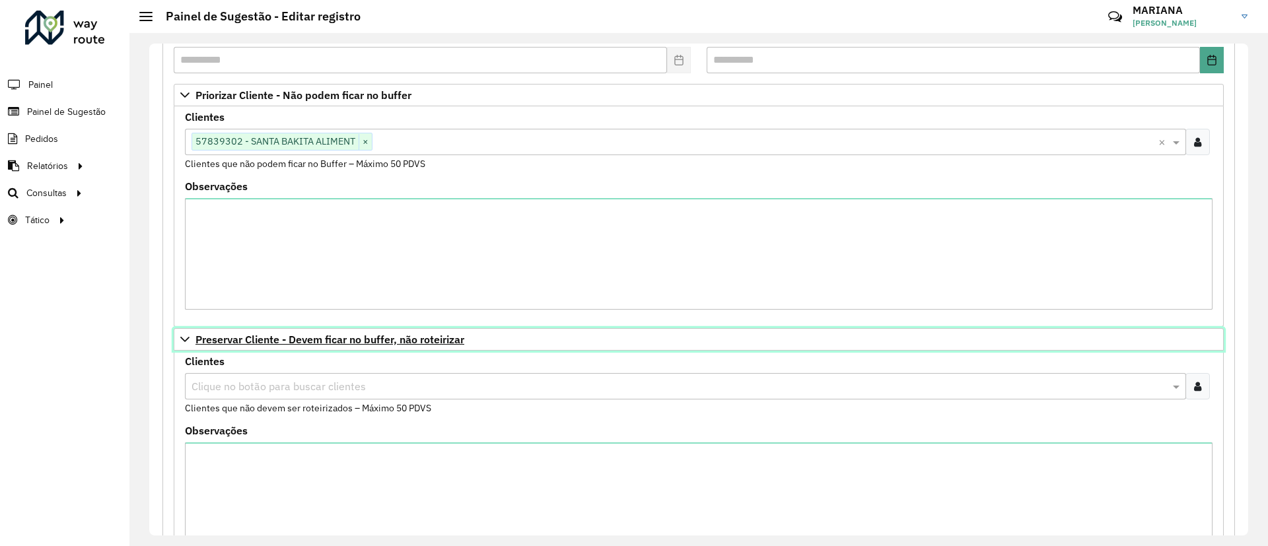
click at [211, 342] on span "Preservar Cliente - Devem ficar no buffer, não roteirizar" at bounding box center [329, 339] width 269 height 11
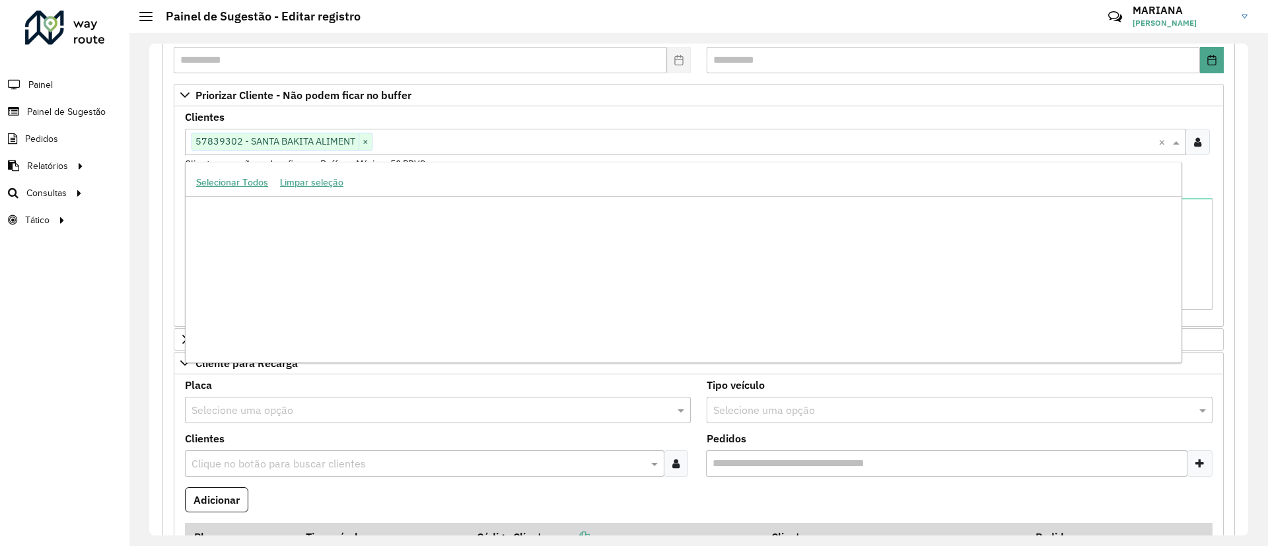
click at [421, 143] on input "text" at bounding box center [765, 143] width 786 height 16
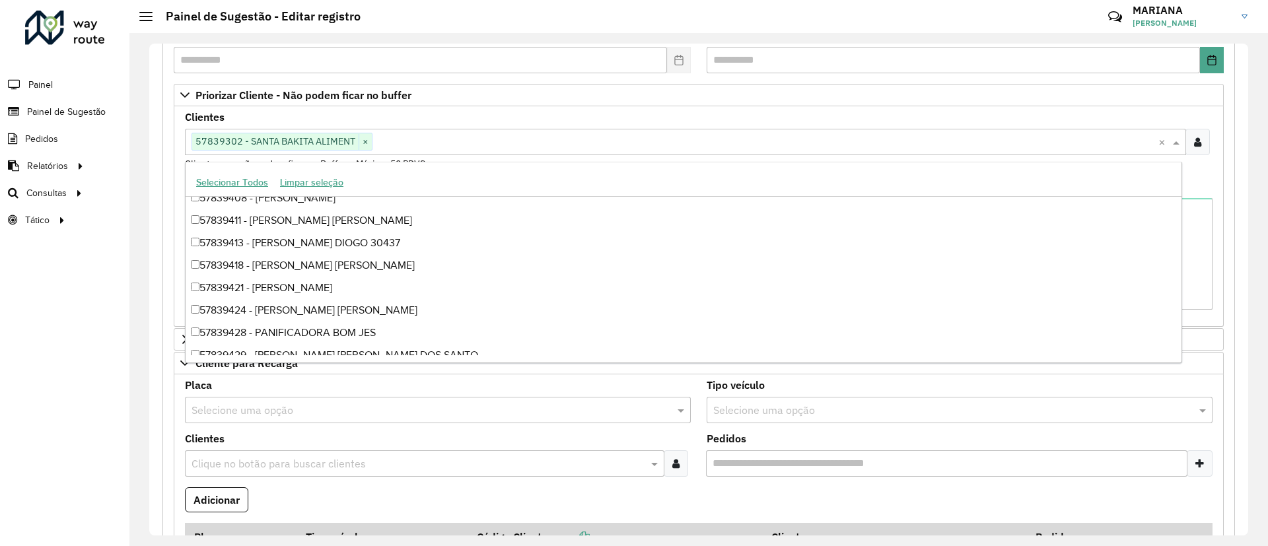
scroll to position [314212, 0]
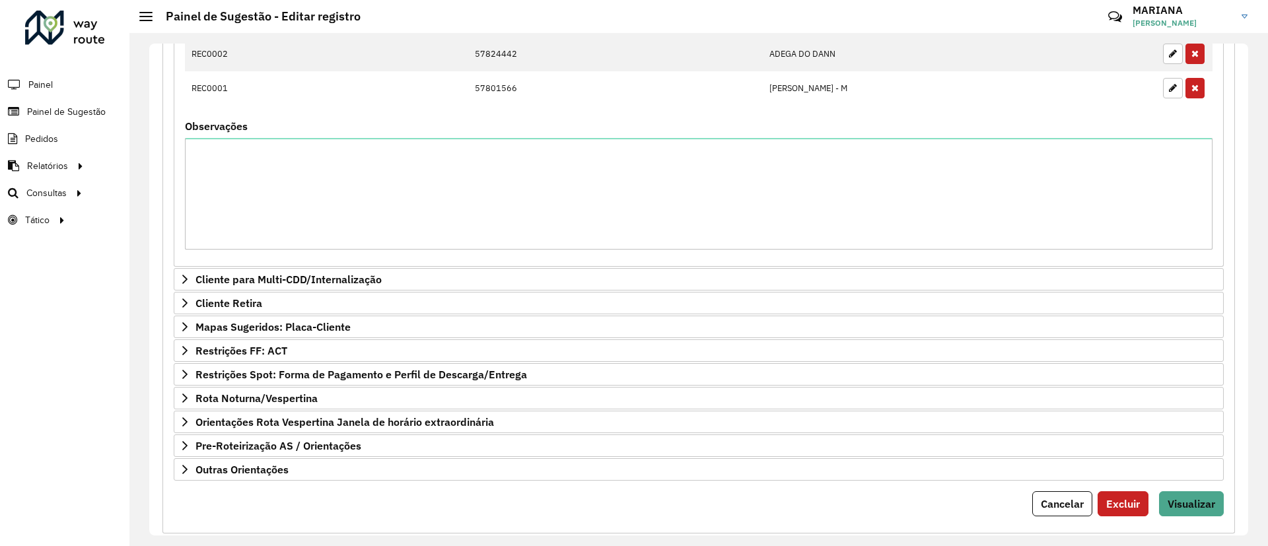
scroll to position [876, 0]
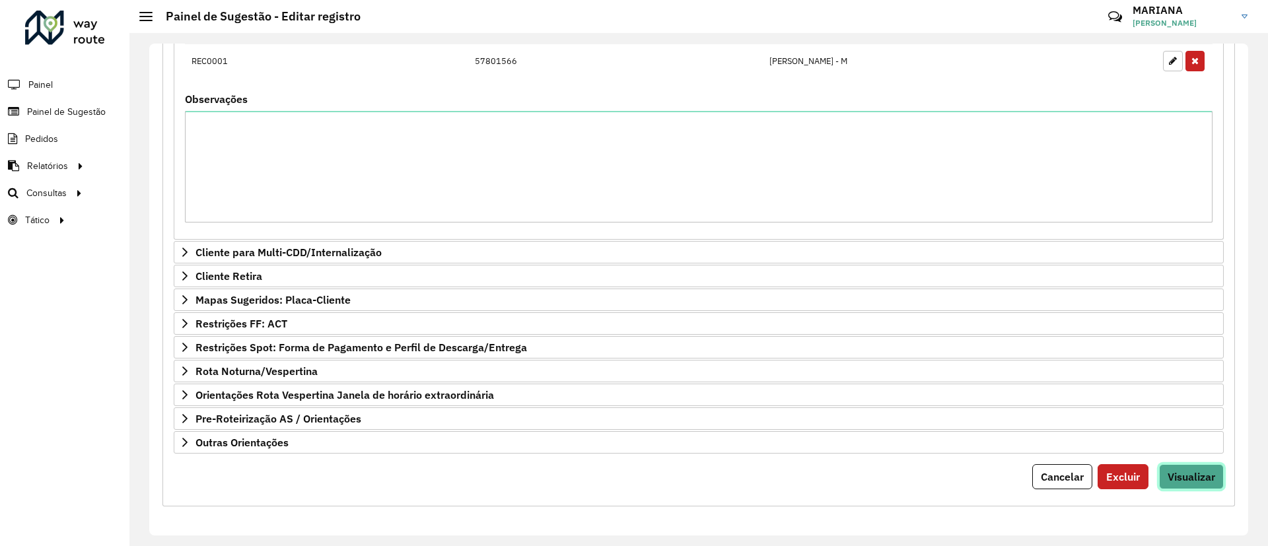
click at [1177, 487] on button "Visualizar" at bounding box center [1191, 476] width 65 height 25
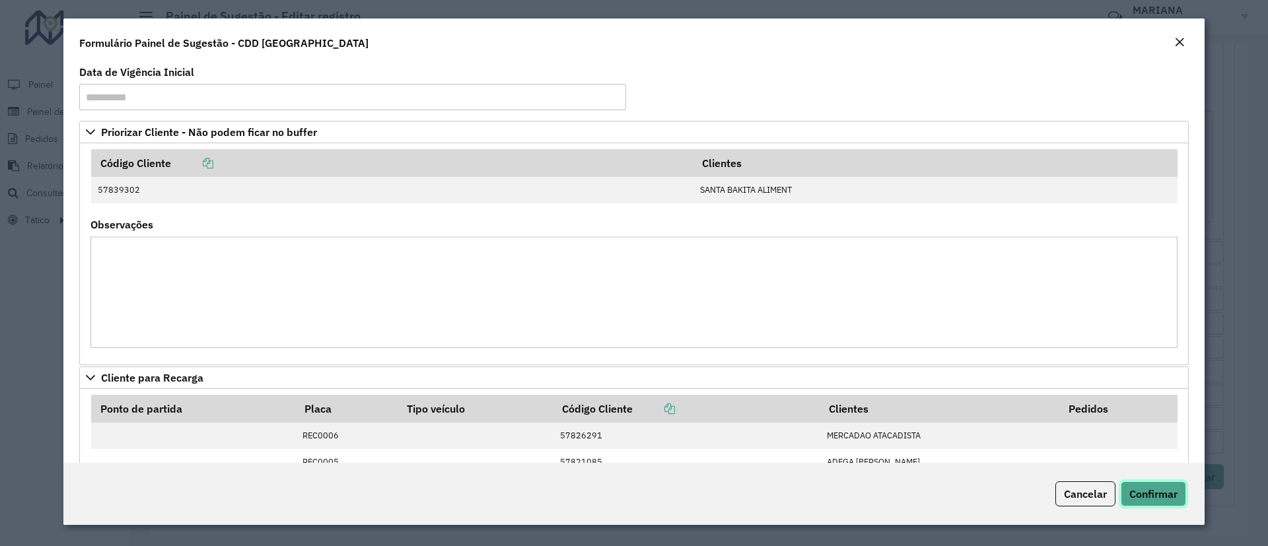
click at [1153, 499] on span "Confirmar" at bounding box center [1153, 493] width 48 height 13
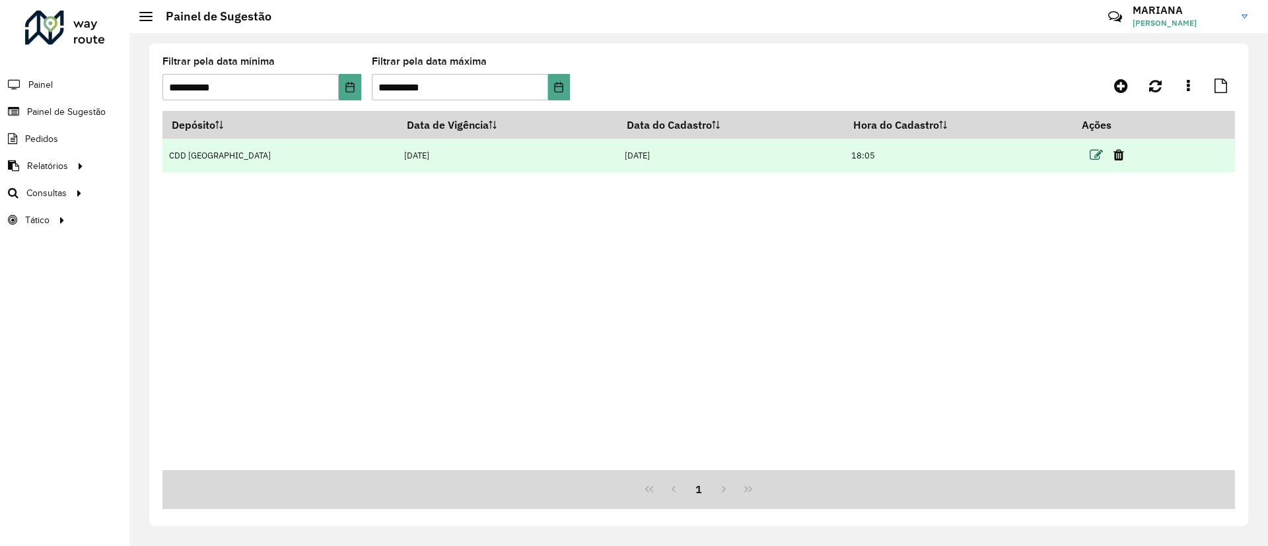
click at [1089, 158] on icon at bounding box center [1095, 155] width 13 height 13
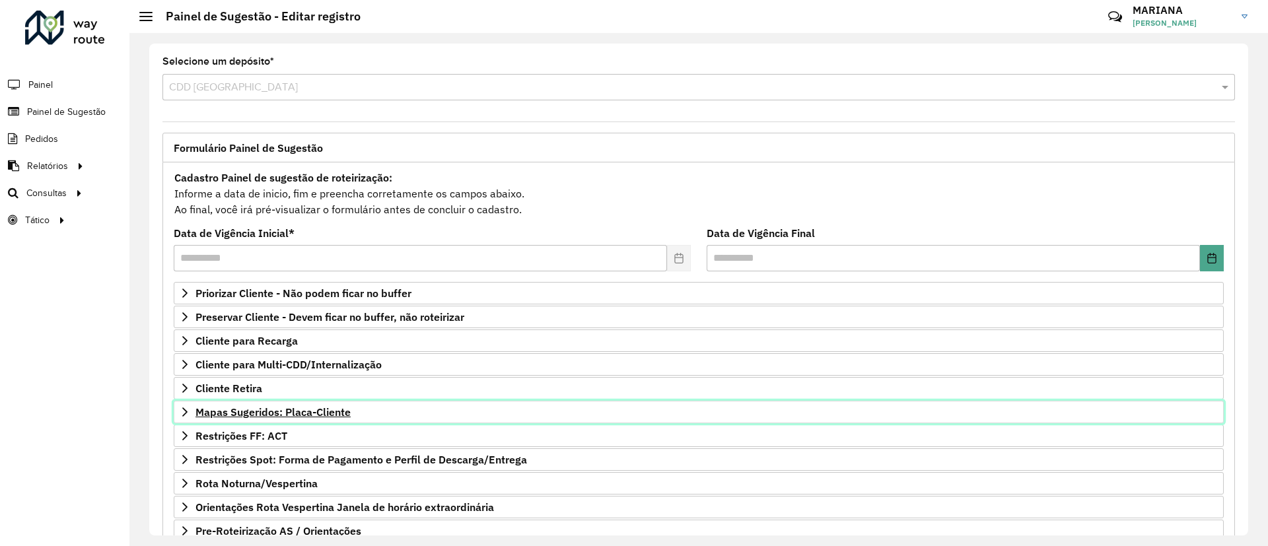
click at [242, 417] on span "Mapas Sugeridos: Placa-Cliente" at bounding box center [272, 412] width 155 height 11
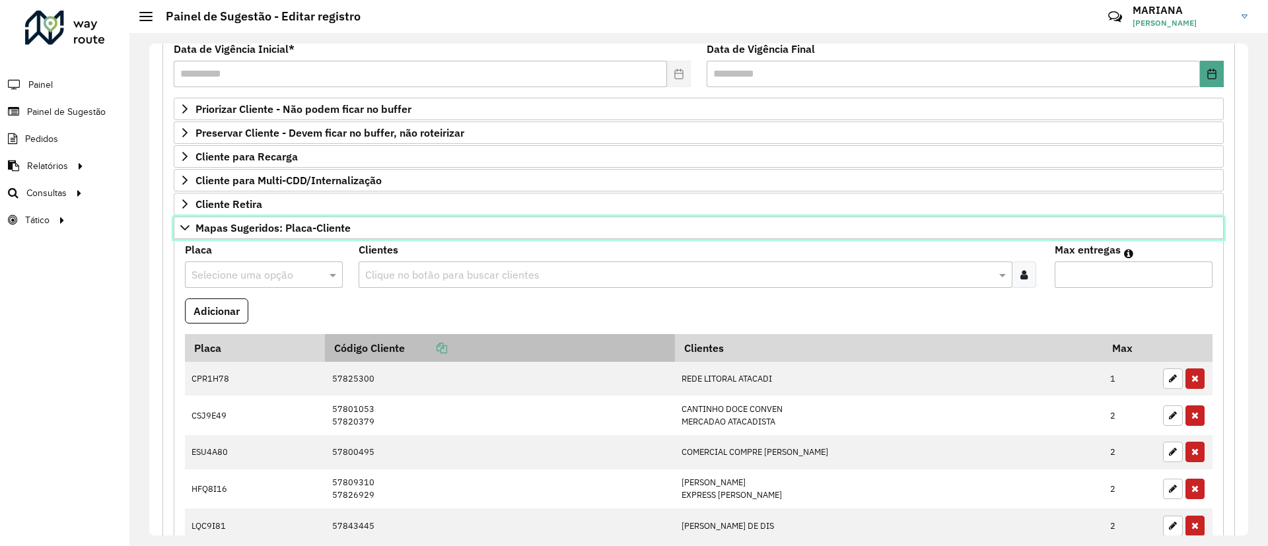
scroll to position [198, 0]
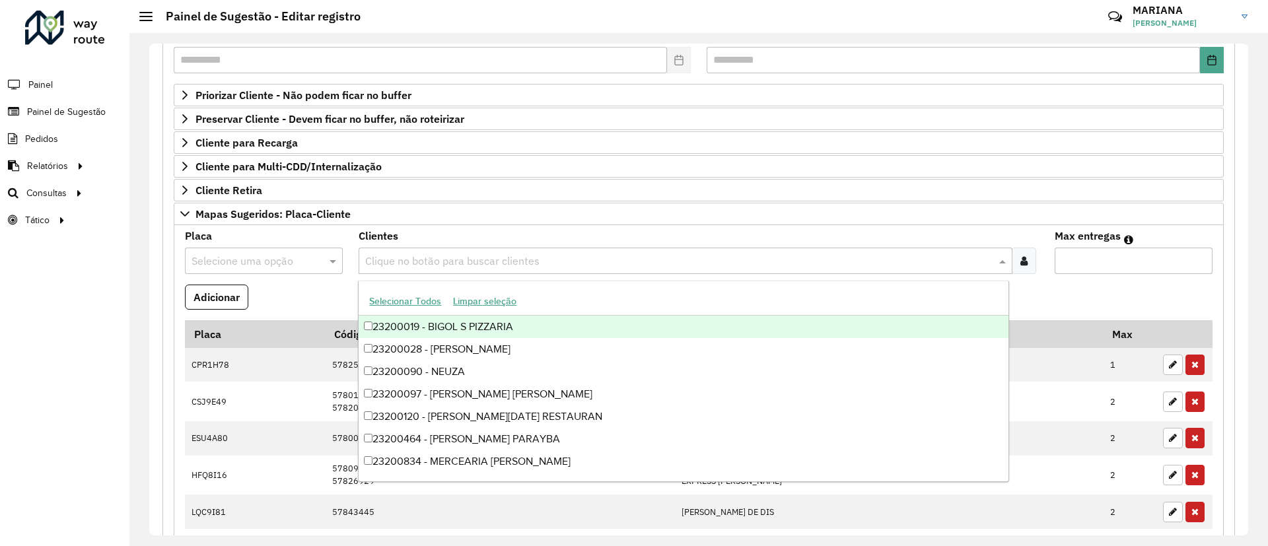
click at [411, 266] on input "text" at bounding box center [678, 262] width 633 height 16
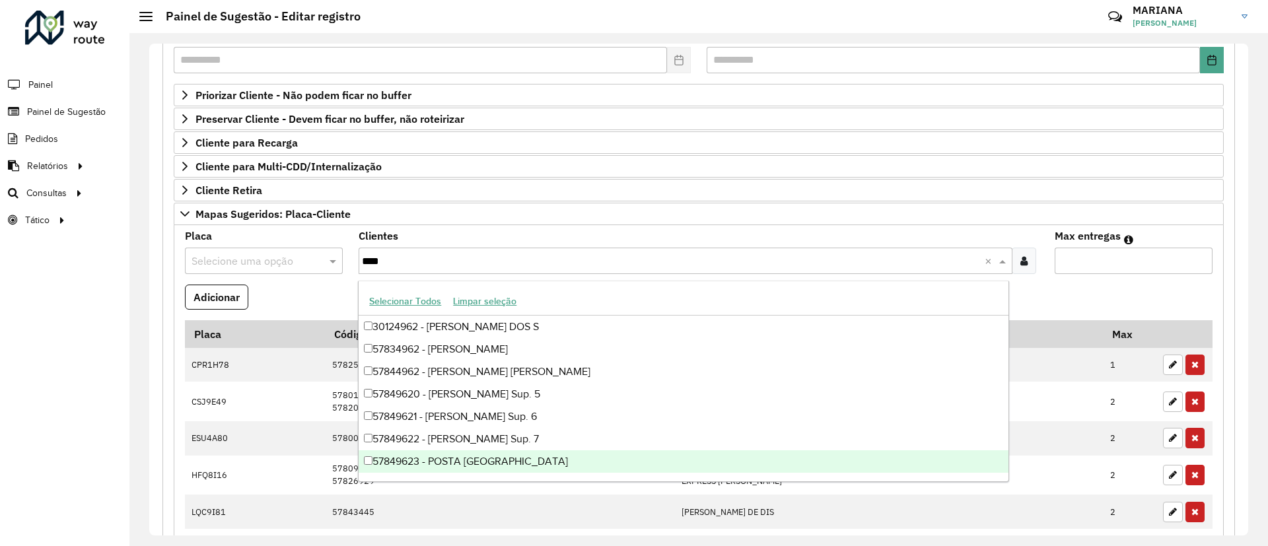
type input "*****"
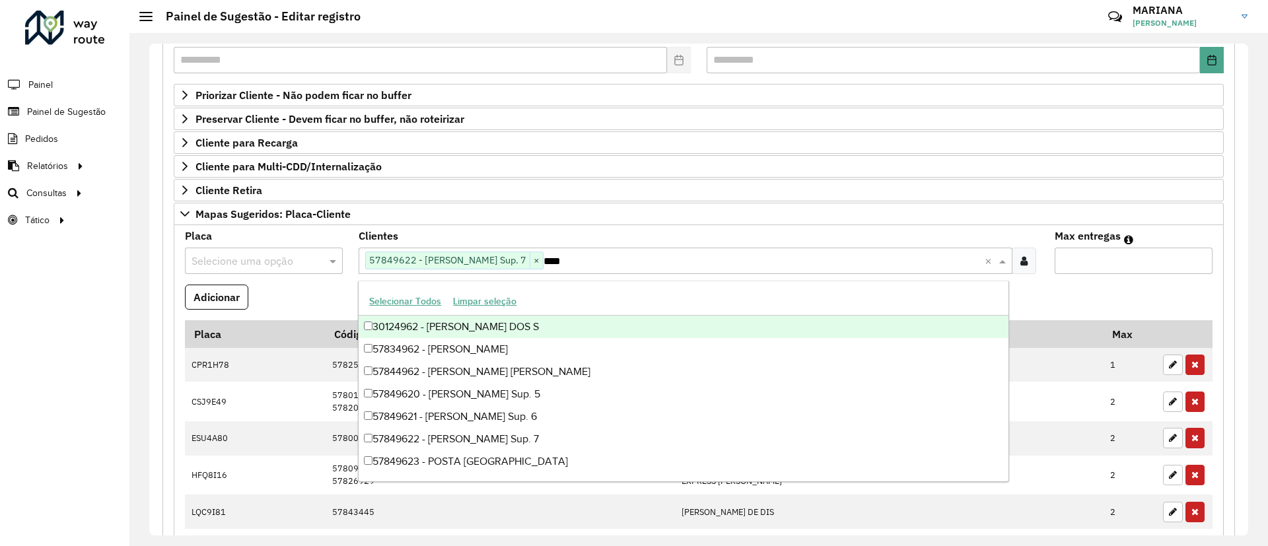
type input "*****"
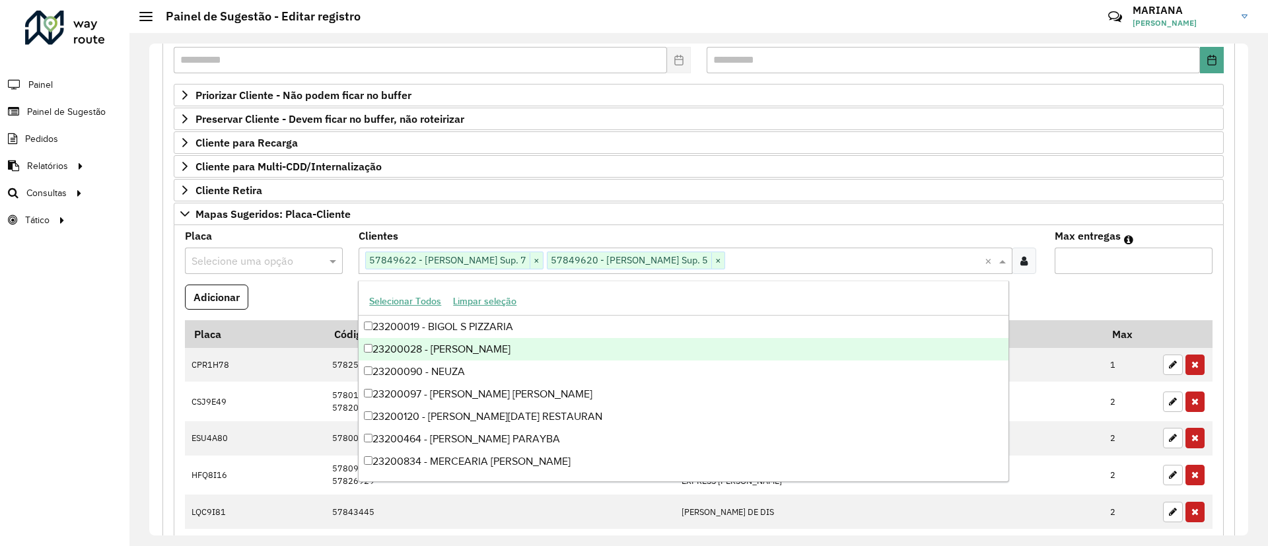
click at [242, 261] on input "text" at bounding box center [250, 262] width 118 height 16
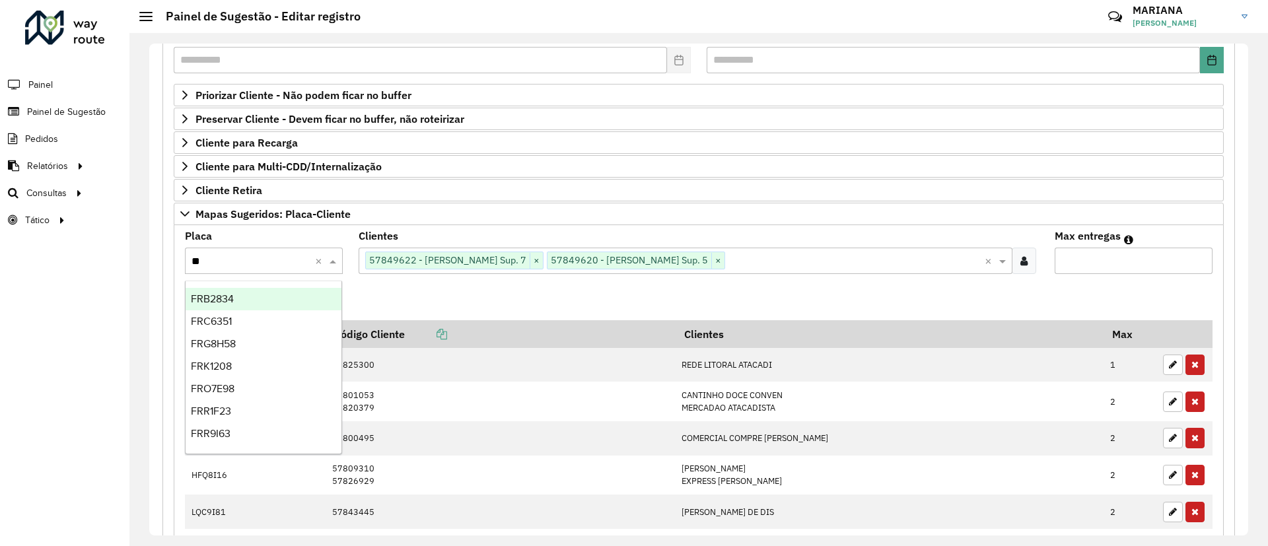
type input "***"
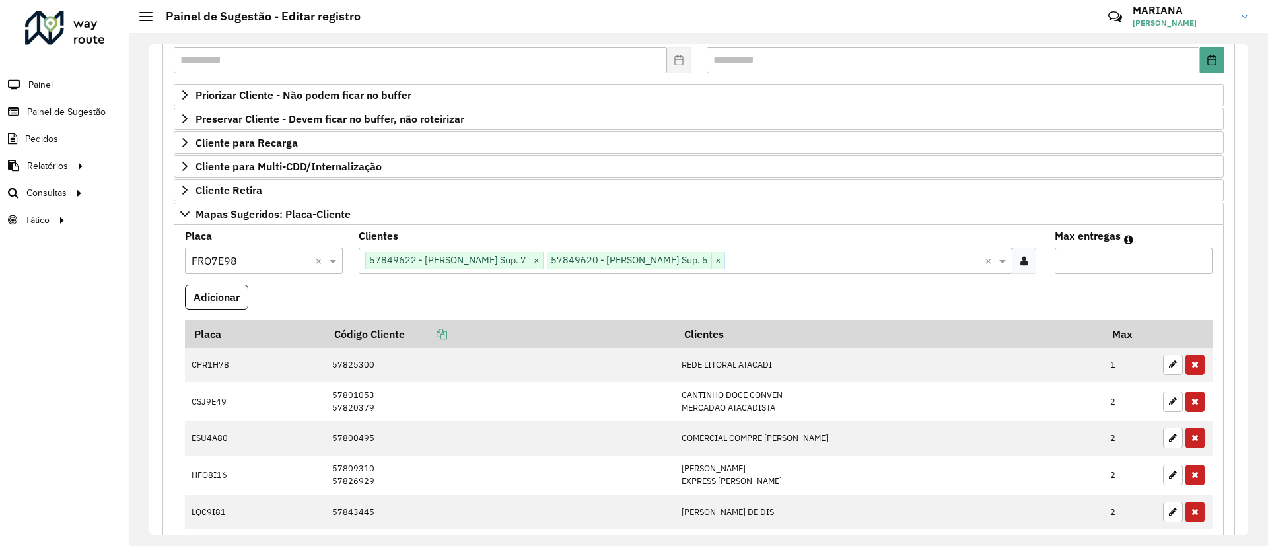
click at [1078, 261] on input "Max entregas" at bounding box center [1133, 261] width 158 height 26
type input "*"
click at [215, 307] on button "Adicionar" at bounding box center [216, 297] width 63 height 25
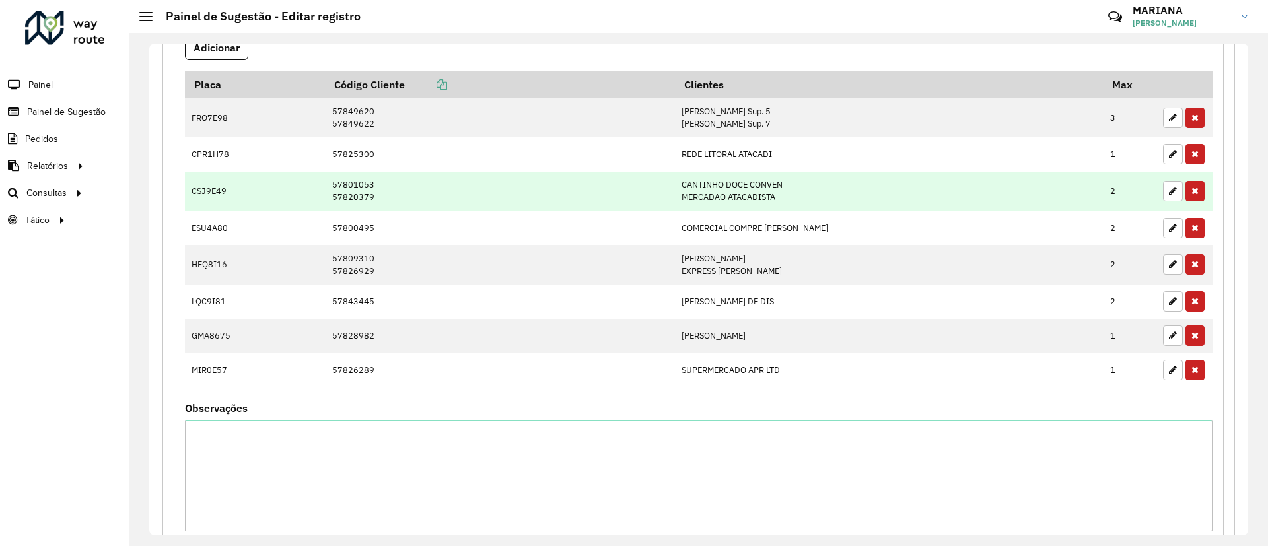
scroll to position [685, 0]
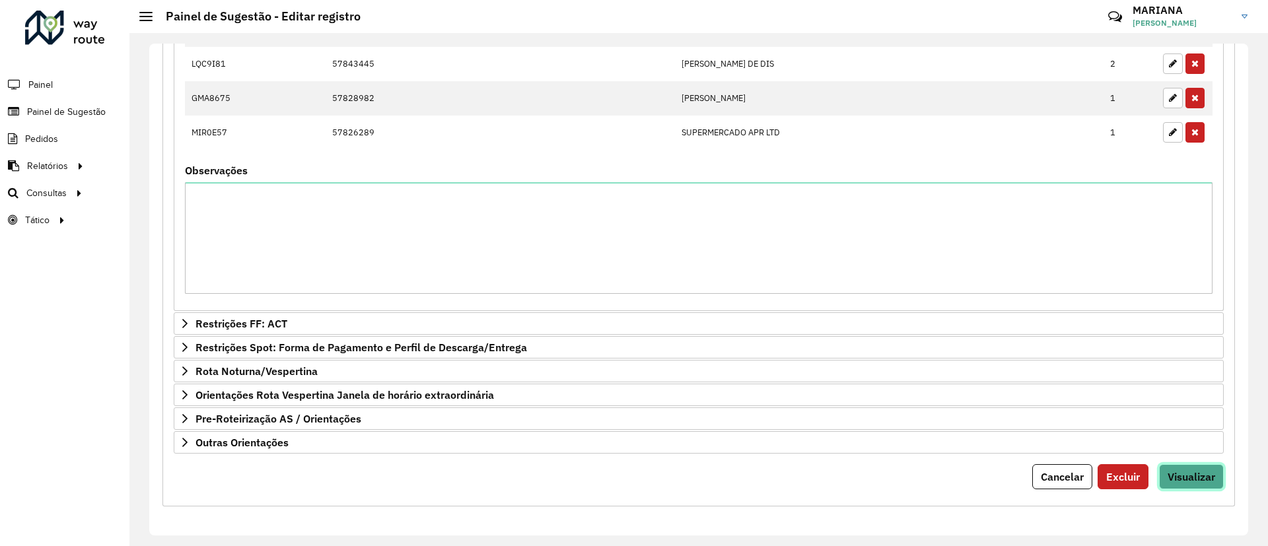
click at [1194, 477] on span "Visualizar" at bounding box center [1191, 476] width 48 height 13
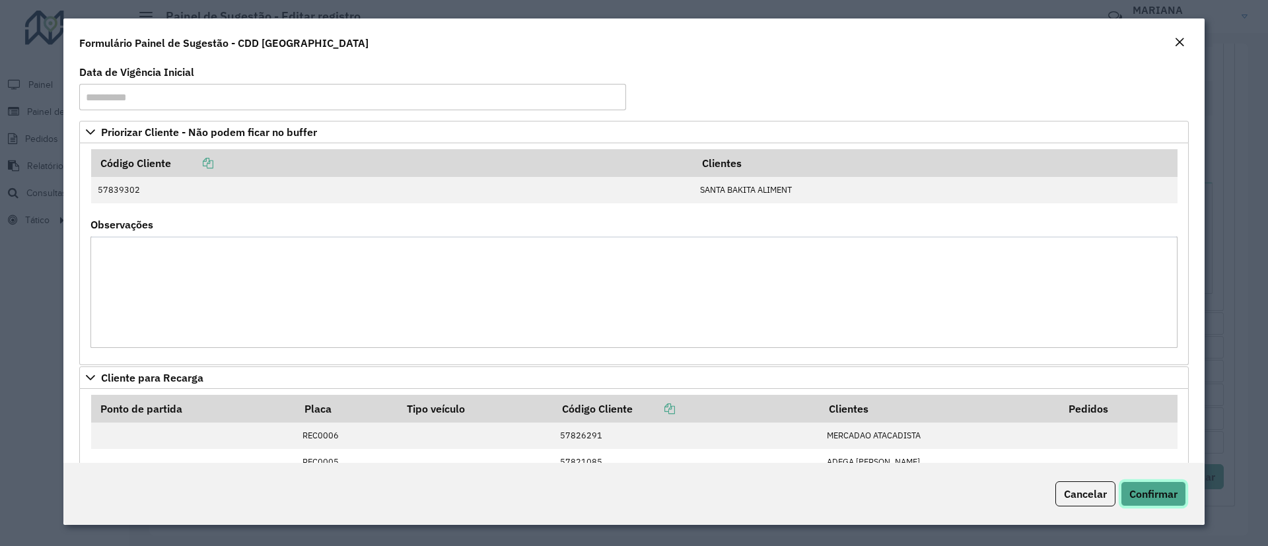
click at [1153, 498] on span "Confirmar" at bounding box center [1153, 493] width 48 height 13
